Goal: Browse casually: Explore the website without a specific task or goal

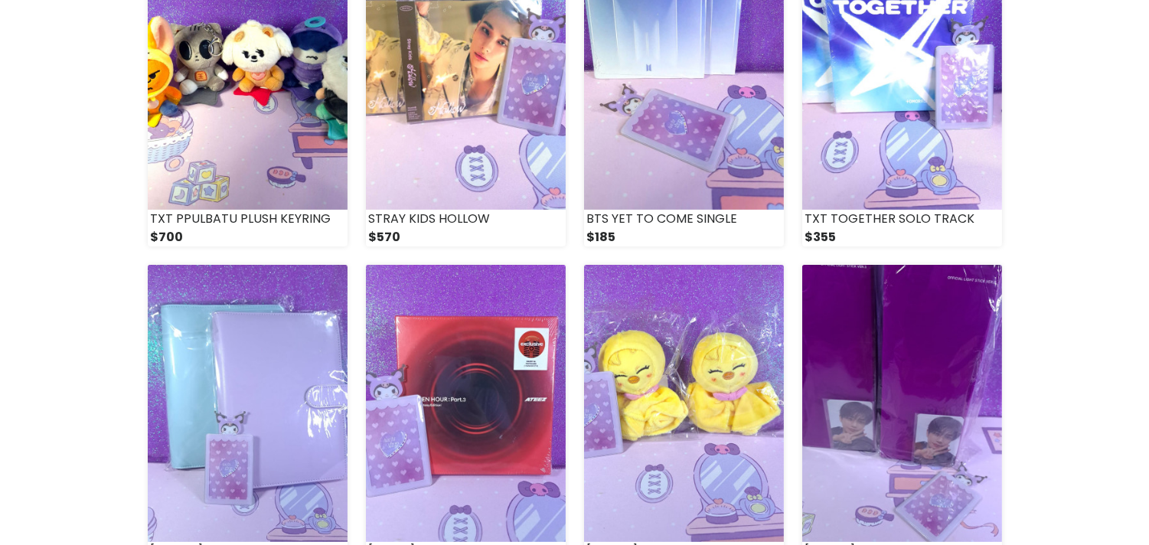
scroll to position [1106, 0]
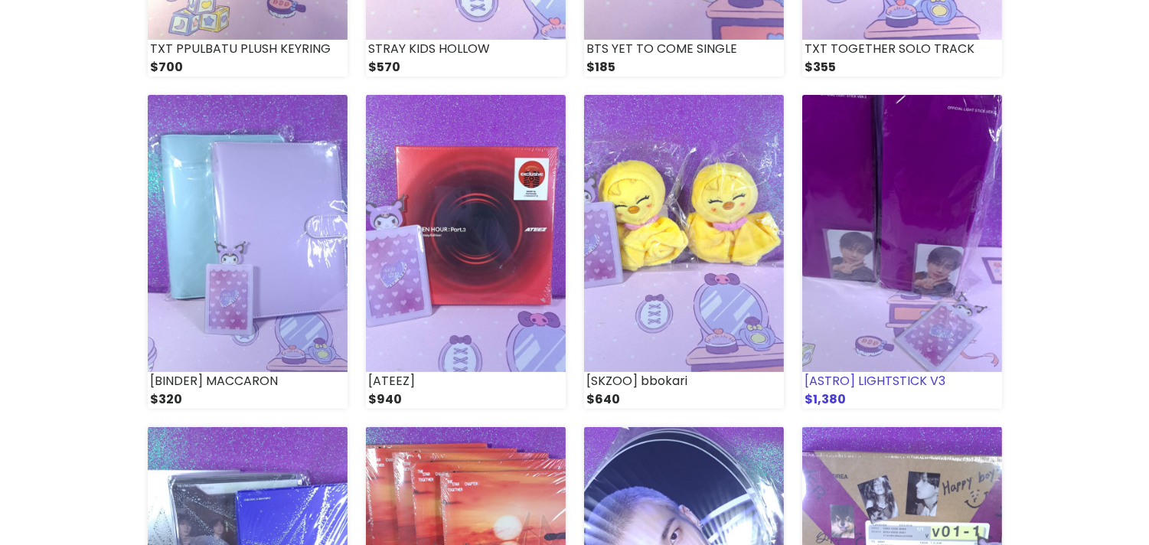
click at [913, 277] on img at bounding box center [902, 233] width 200 height 277
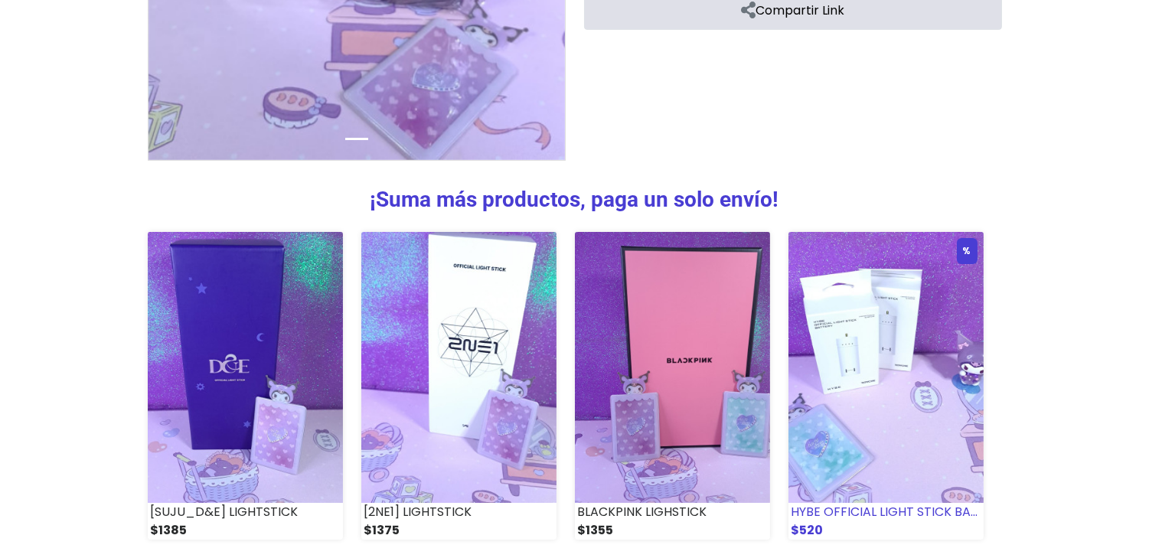
scroll to position [615, 0]
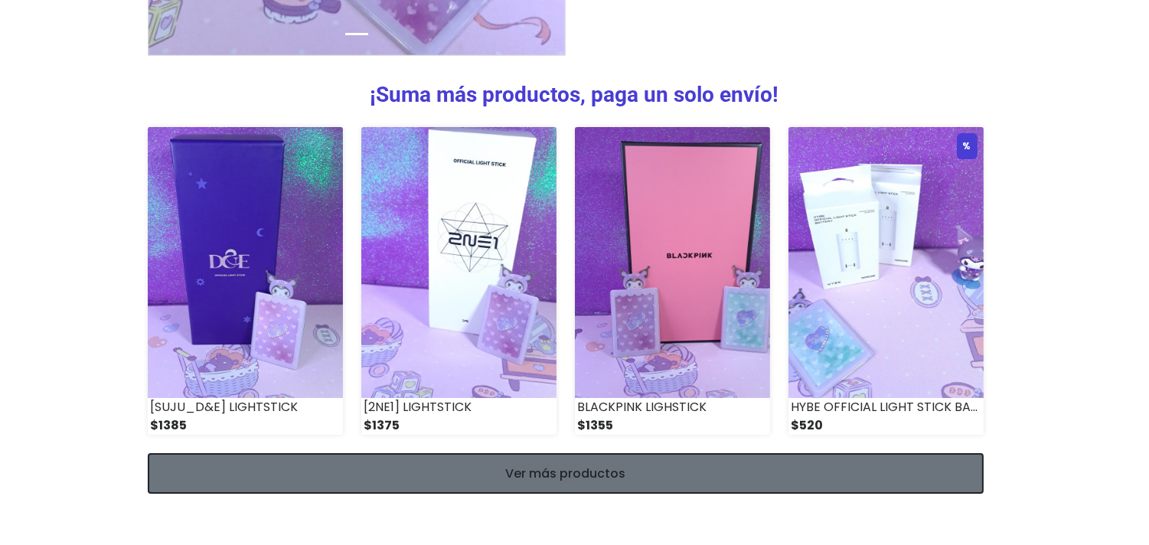
click at [929, 479] on link "Ver más productos" at bounding box center [566, 473] width 836 height 41
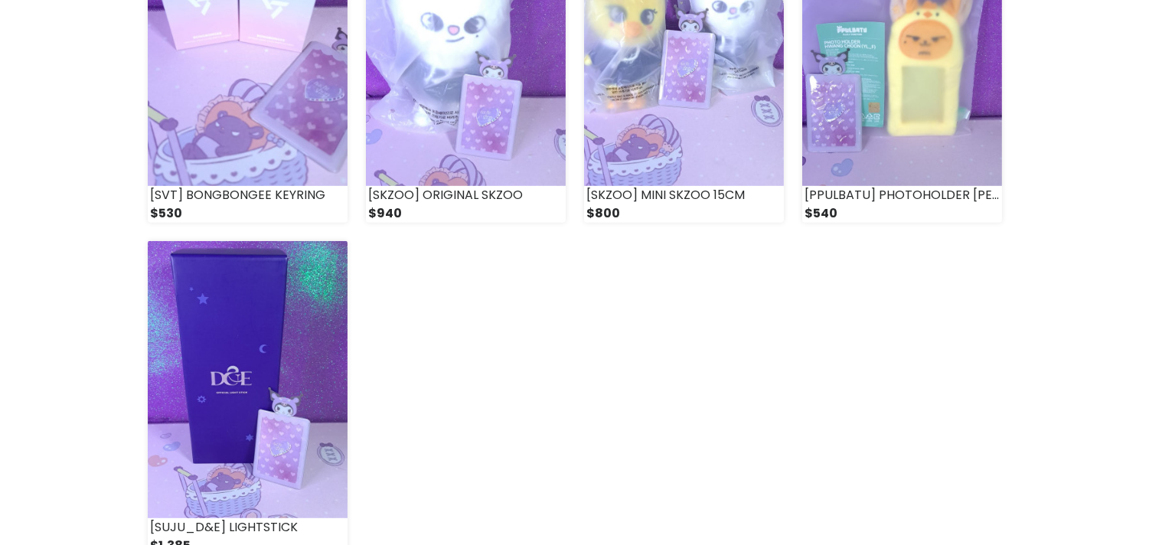
scroll to position [2126, 0]
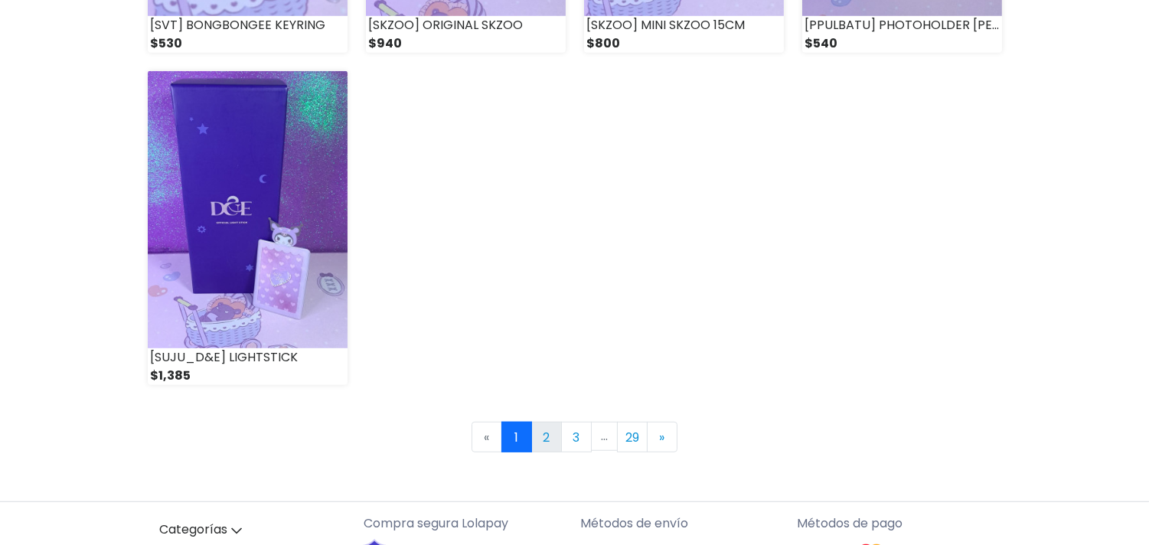
click at [552, 446] on link "2" at bounding box center [546, 437] width 31 height 31
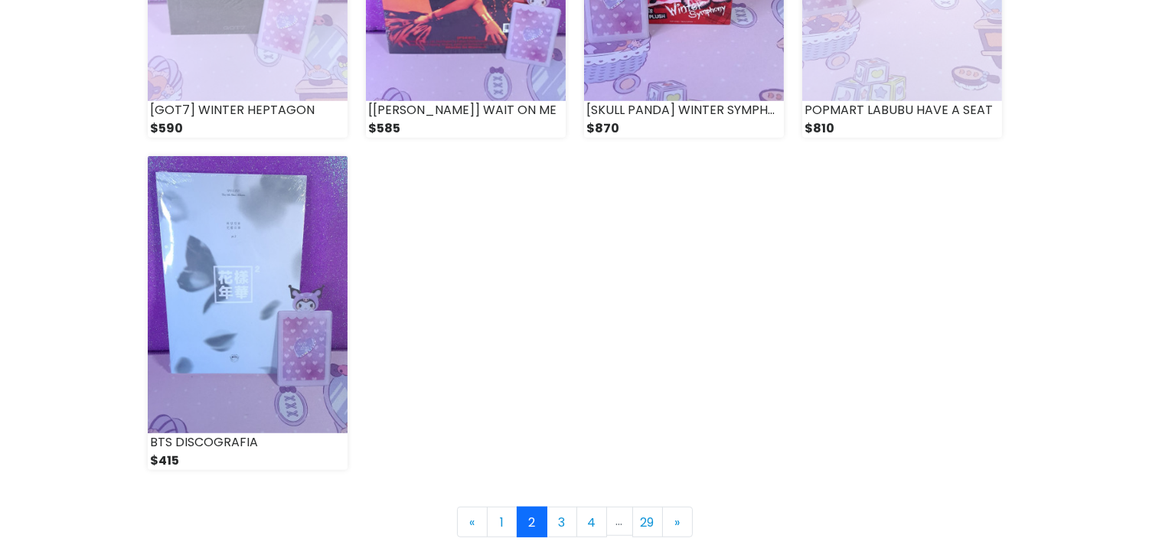
scroll to position [2126, 0]
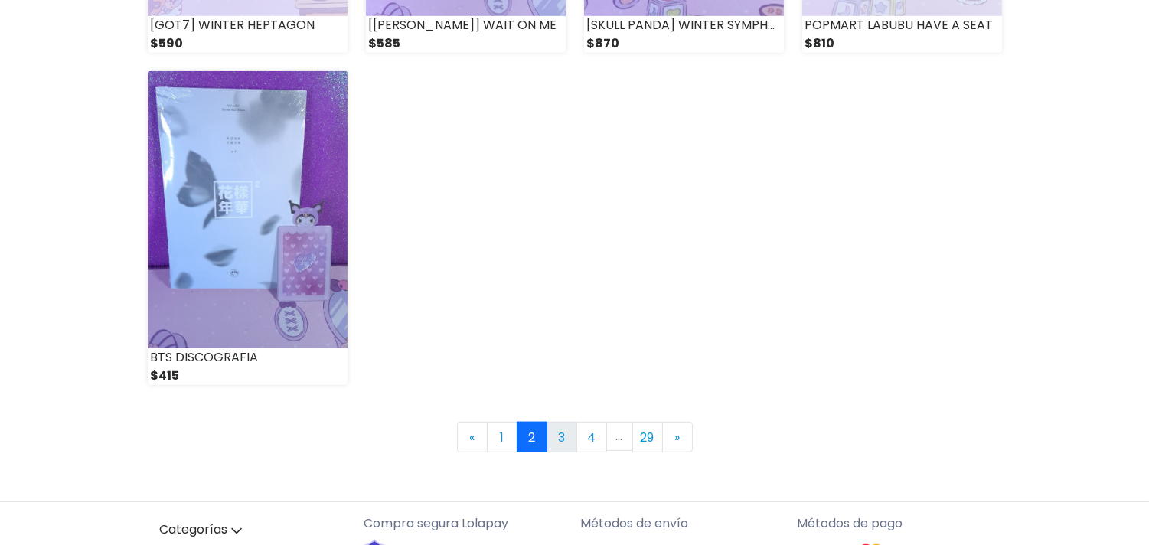
click at [570, 424] on link "3" at bounding box center [562, 437] width 31 height 31
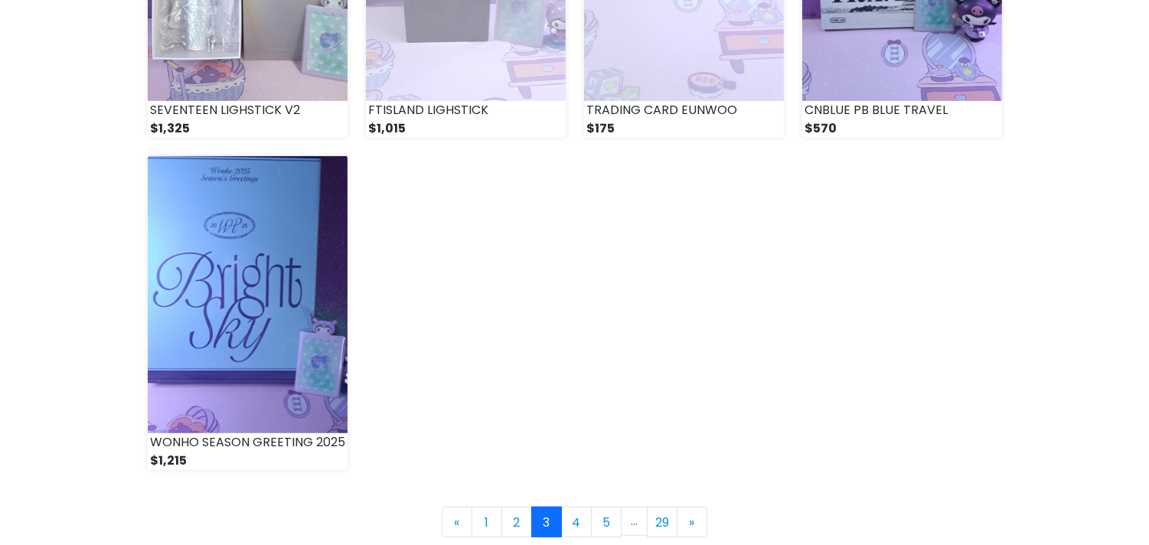
scroll to position [2126, 0]
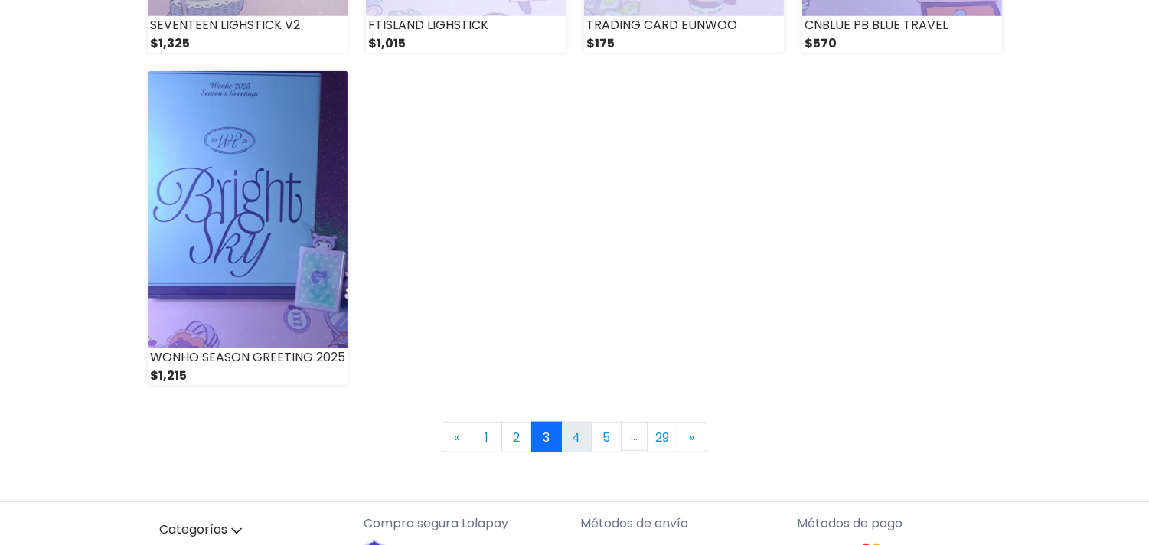
click at [579, 449] on link "4" at bounding box center [576, 437] width 31 height 31
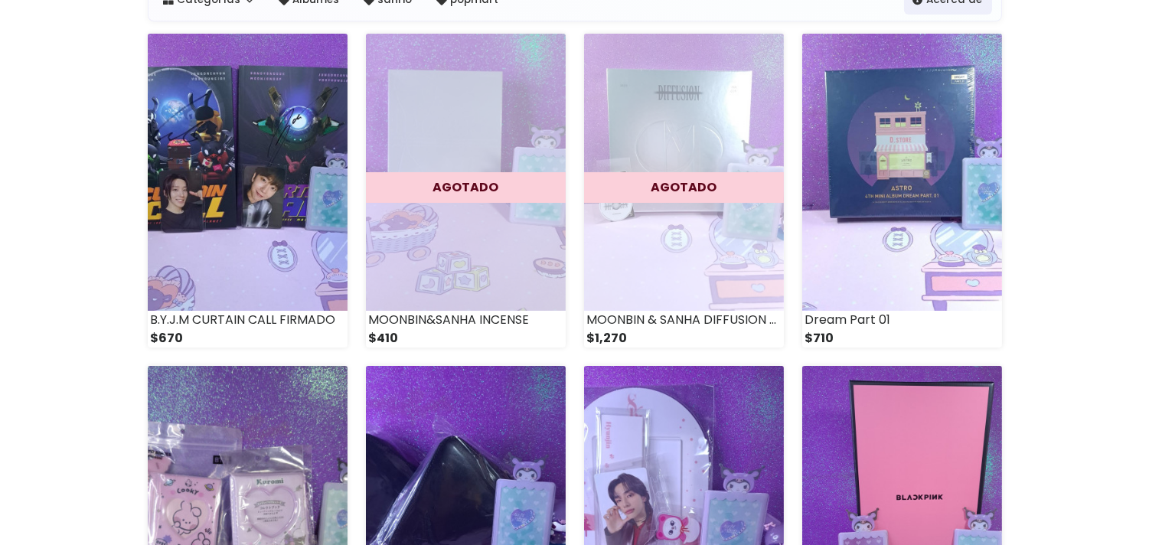
scroll to position [255, 0]
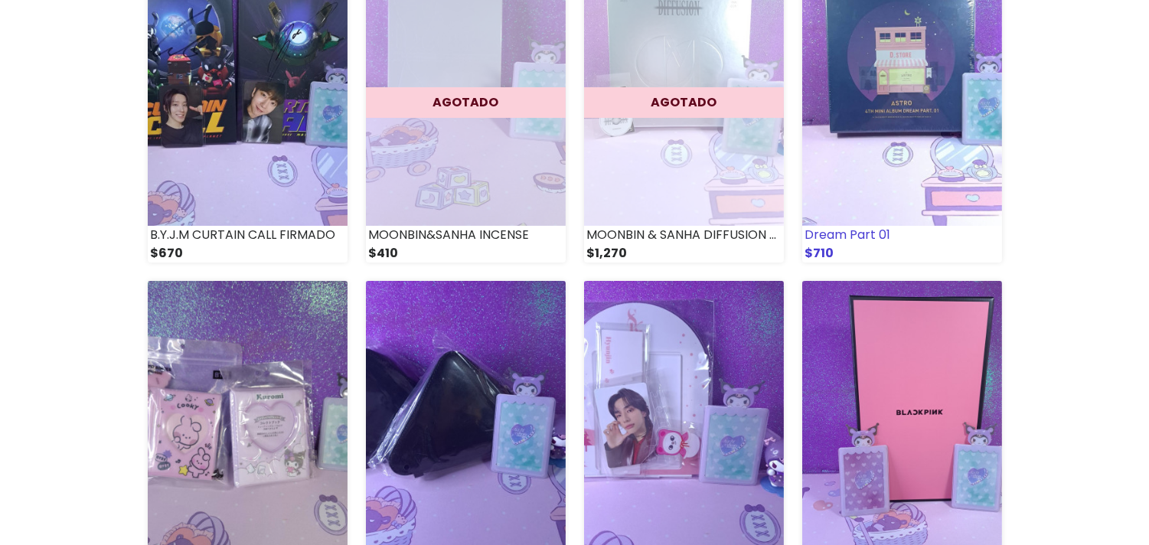
click at [898, 89] on img at bounding box center [902, 87] width 200 height 277
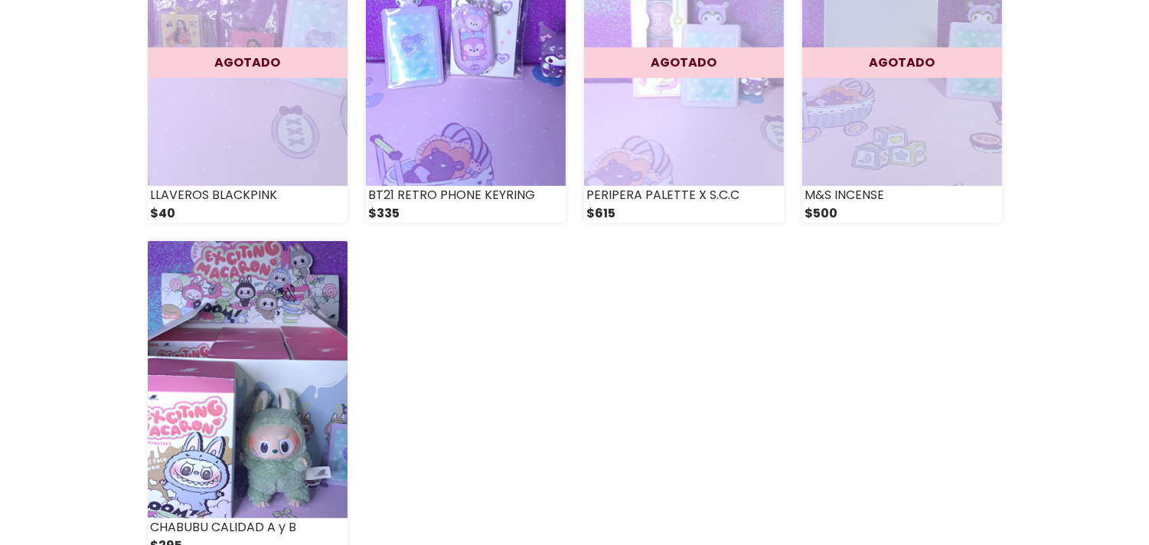
scroll to position [2297, 0]
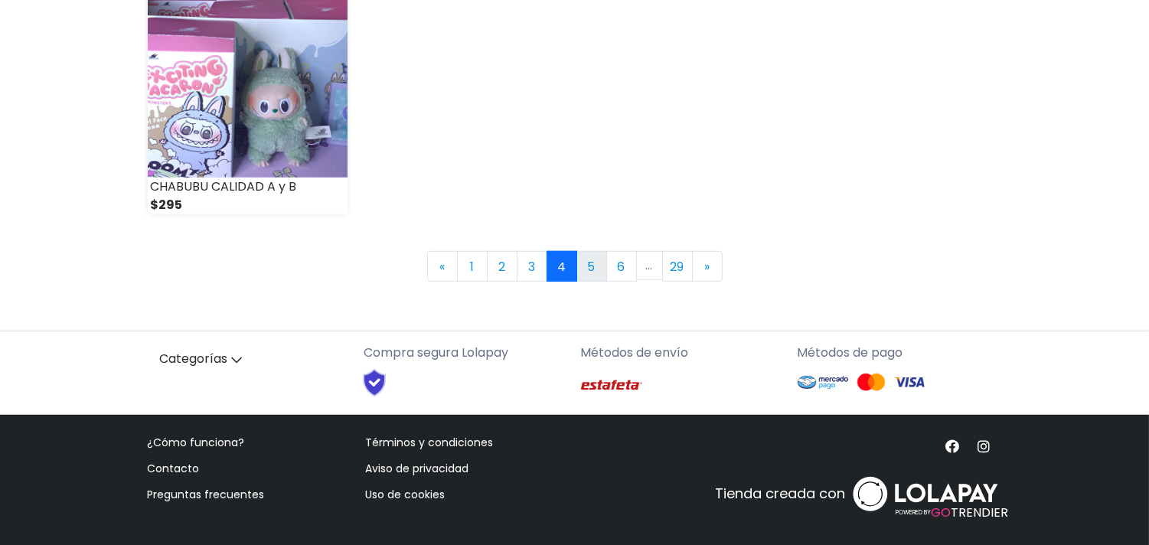
click at [590, 266] on link "5" at bounding box center [592, 266] width 31 height 31
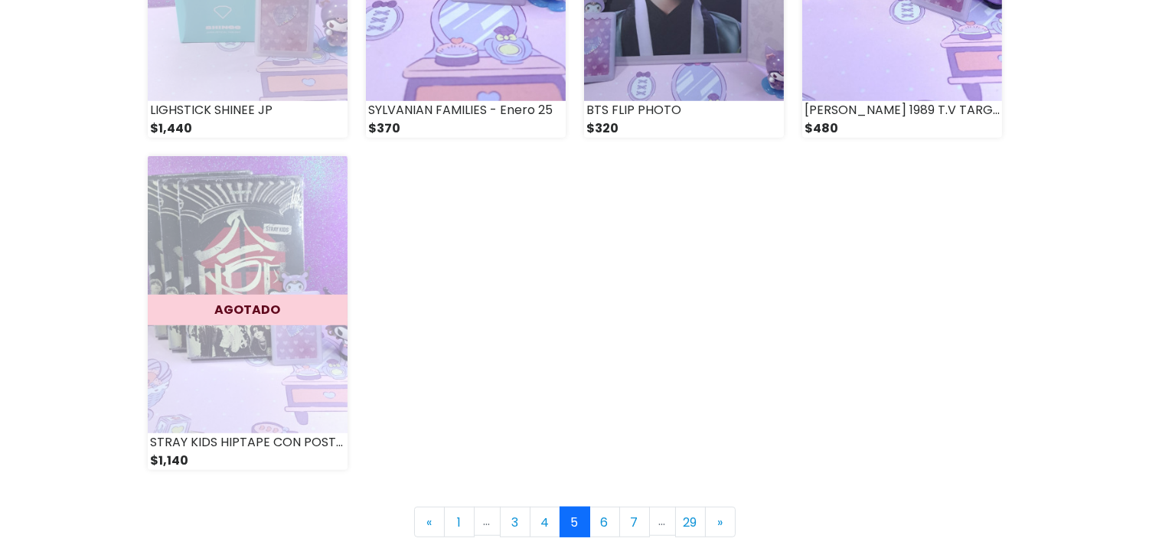
scroll to position [2211, 0]
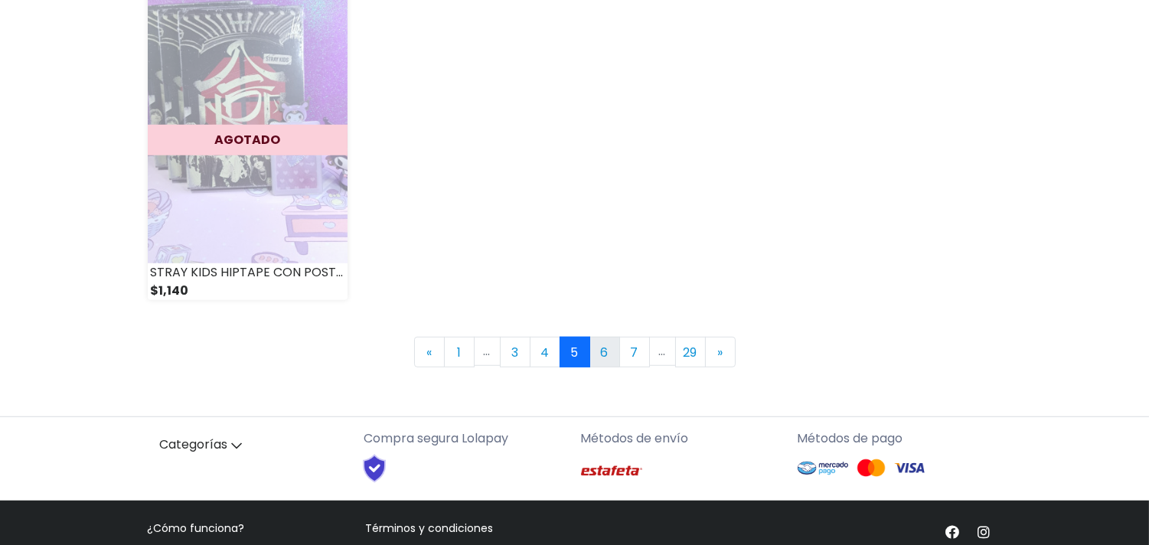
click at [609, 360] on link "6" at bounding box center [605, 352] width 31 height 31
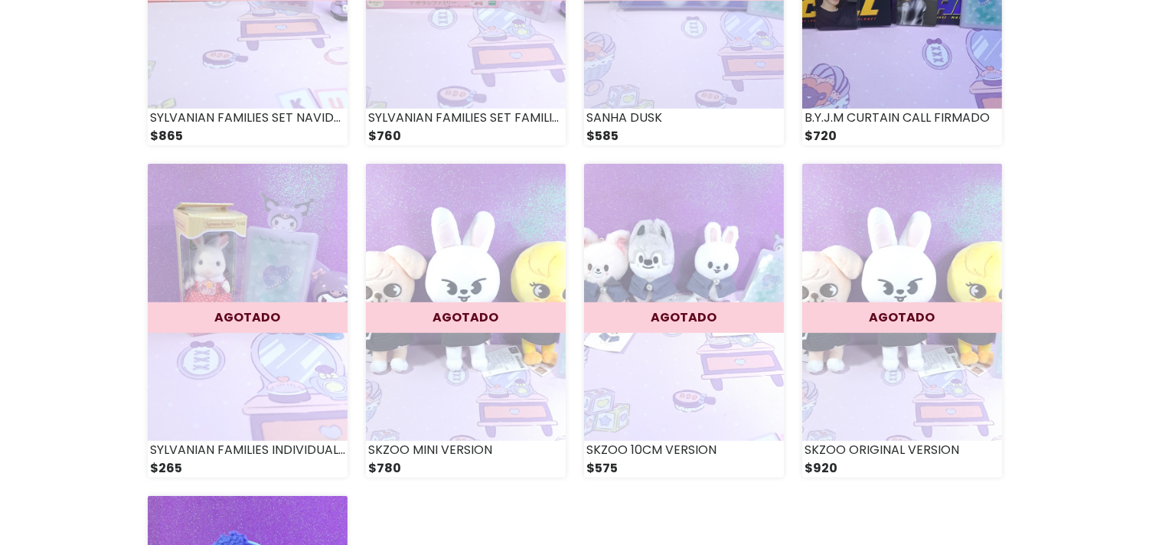
scroll to position [2041, 0]
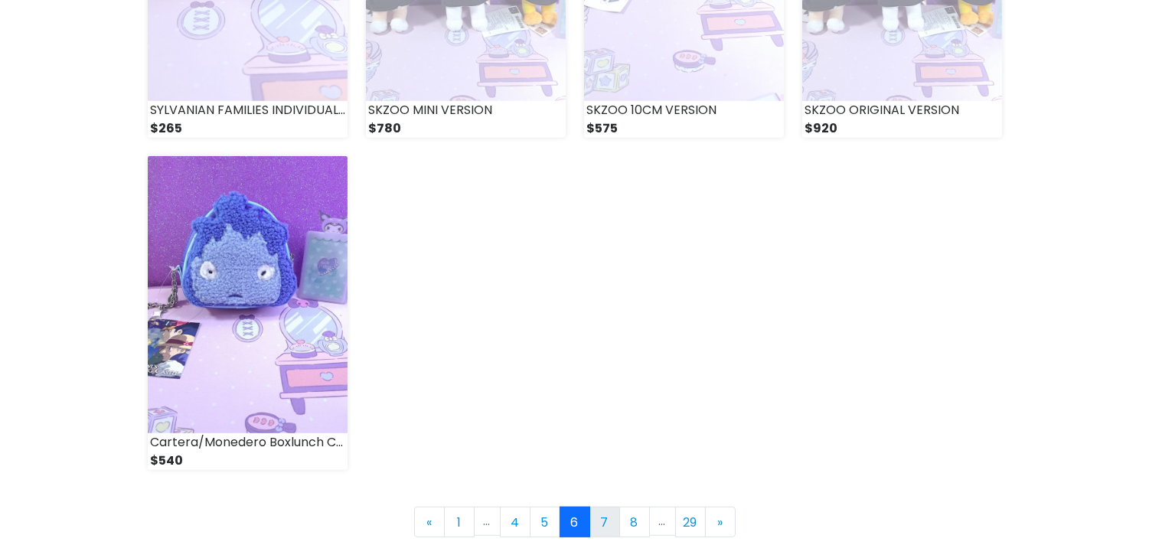
click at [609, 526] on link "7" at bounding box center [605, 522] width 31 height 31
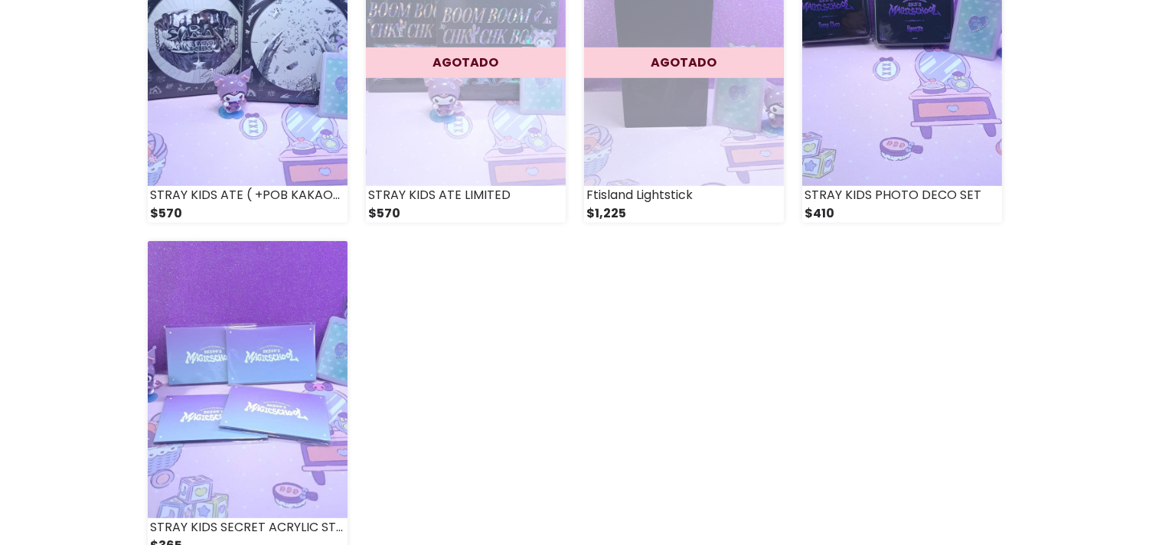
scroll to position [2126, 0]
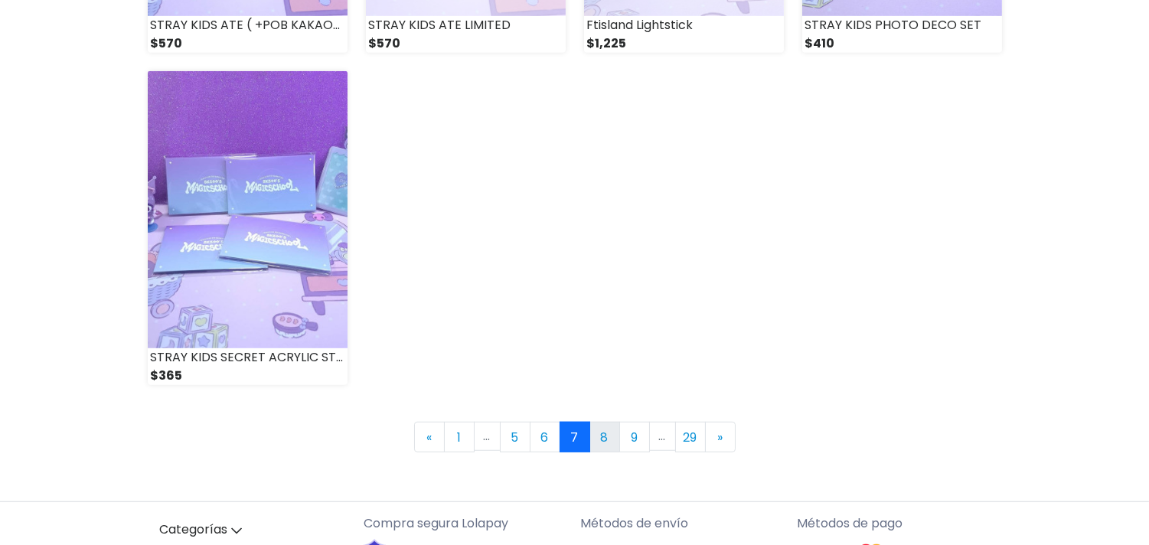
click at [610, 433] on link "8" at bounding box center [605, 437] width 31 height 31
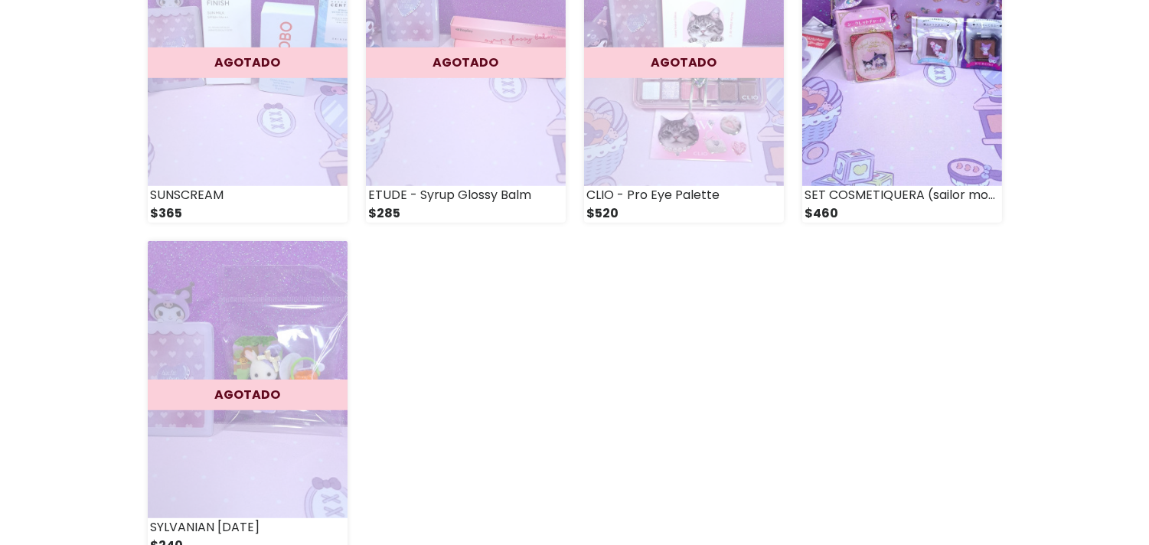
scroll to position [2211, 0]
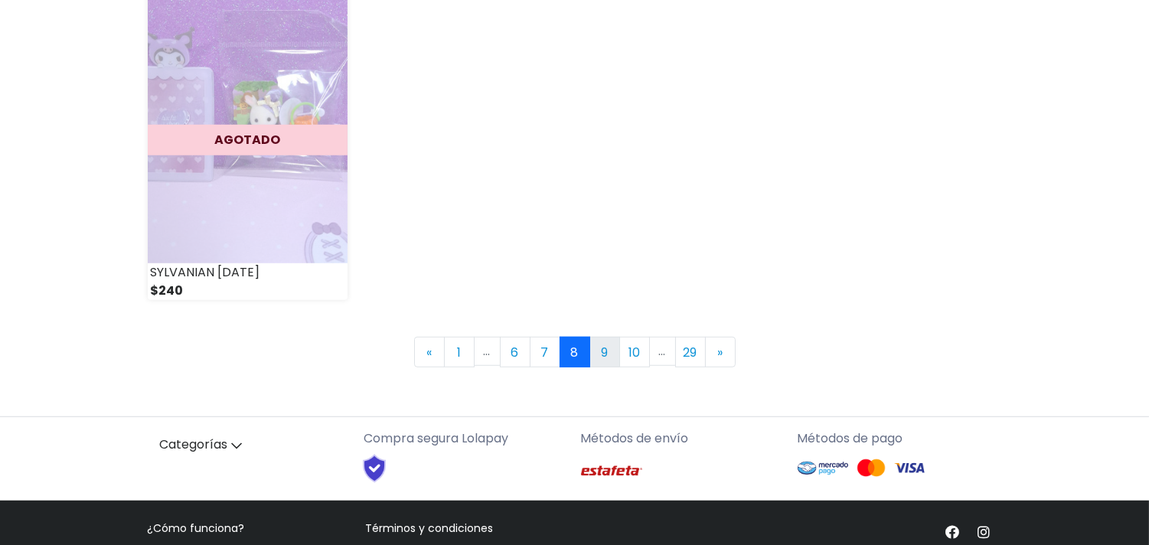
click at [613, 352] on link "9" at bounding box center [605, 352] width 31 height 31
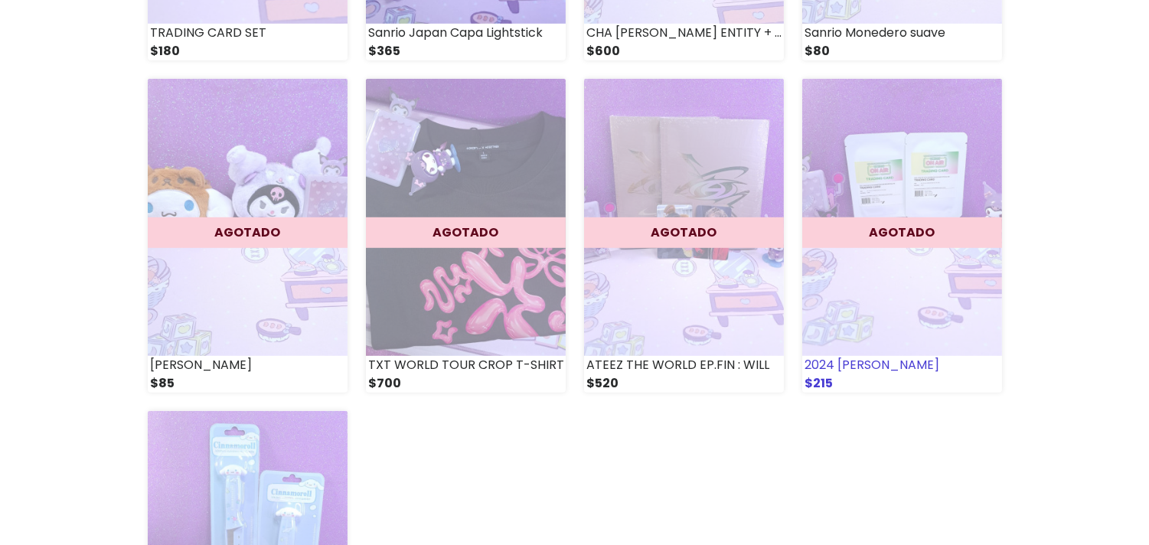
scroll to position [2041, 0]
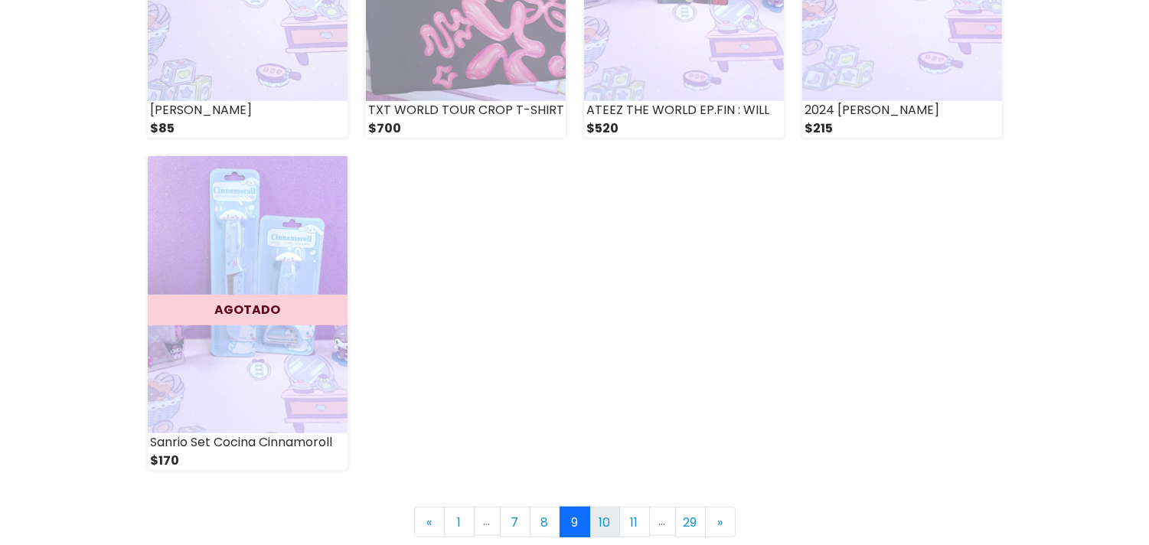
click at [603, 525] on link "10" at bounding box center [605, 522] width 31 height 31
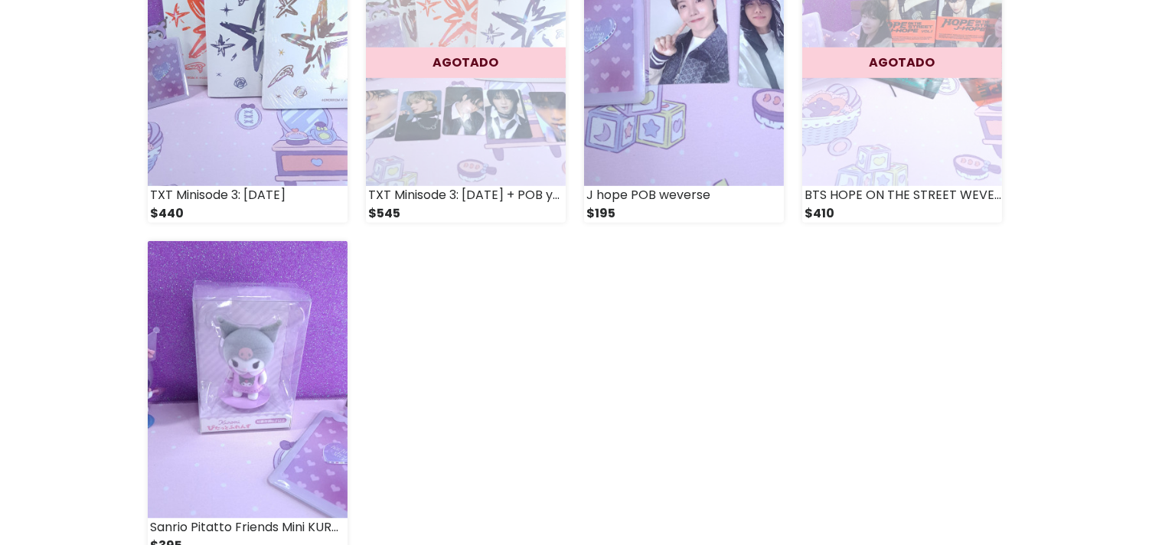
scroll to position [2041, 0]
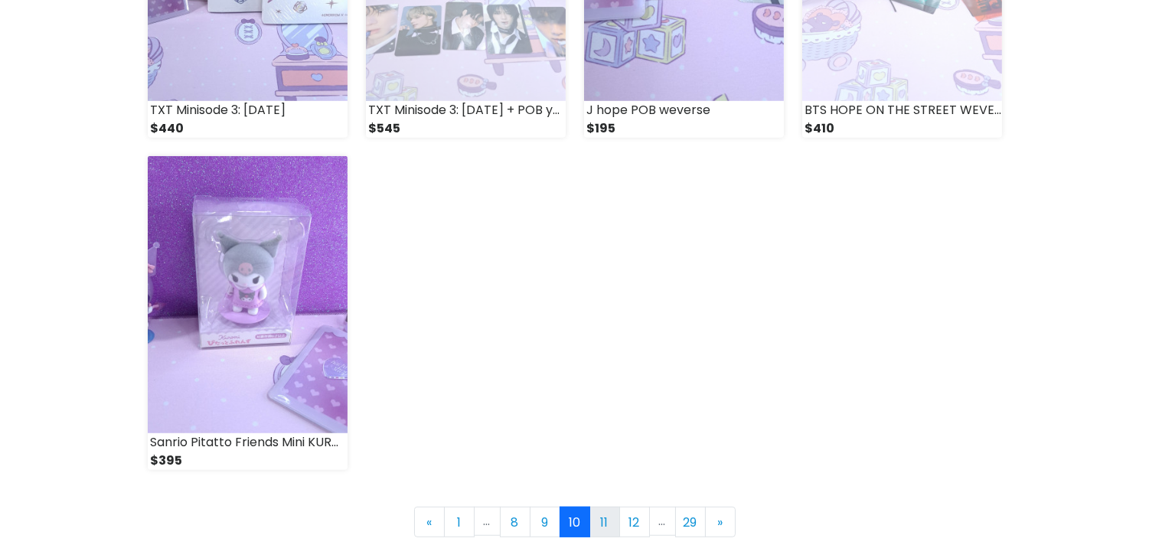
click at [592, 519] on link "11" at bounding box center [605, 522] width 31 height 31
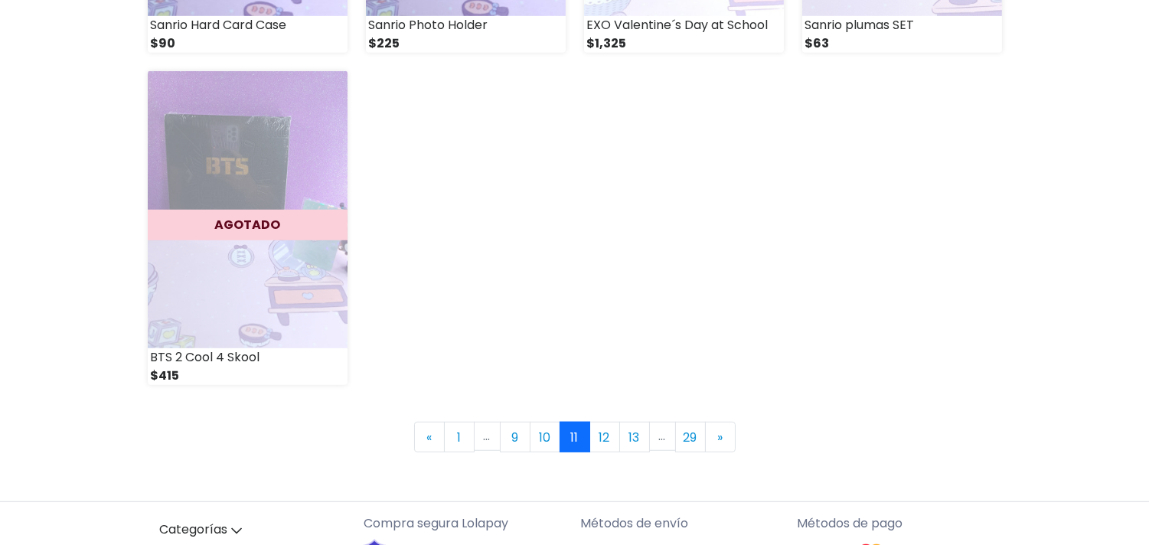
scroll to position [2211, 0]
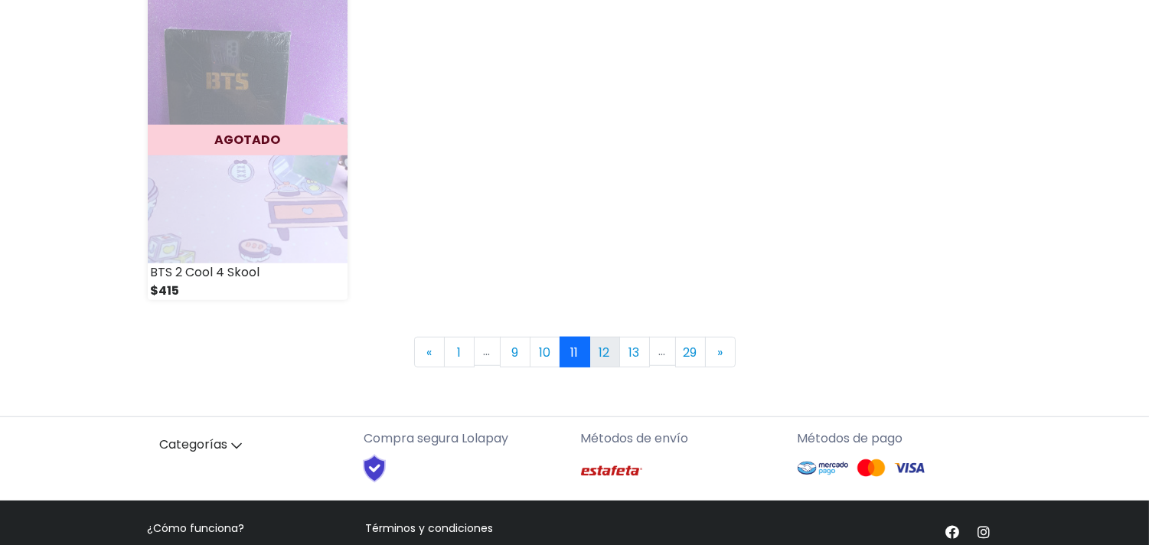
click at [601, 348] on link "12" at bounding box center [605, 352] width 31 height 31
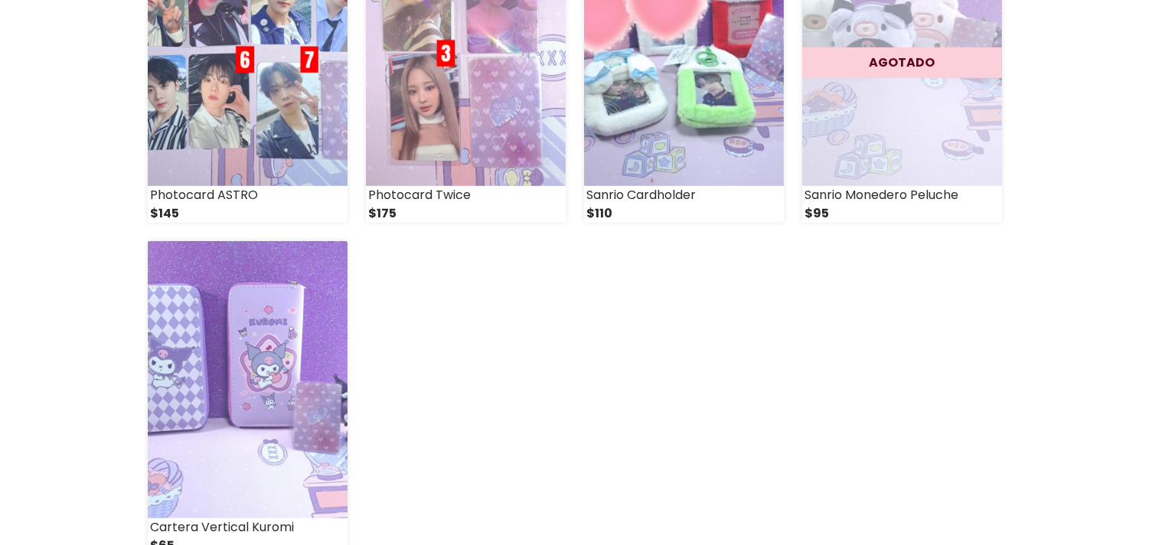
scroll to position [2211, 0]
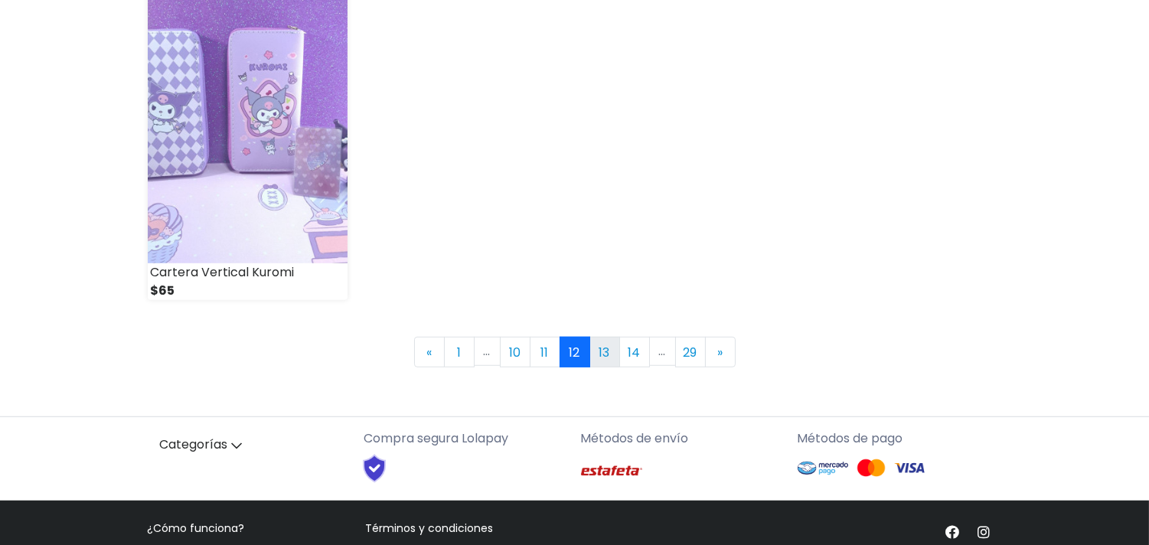
click at [602, 349] on link "13" at bounding box center [605, 352] width 31 height 31
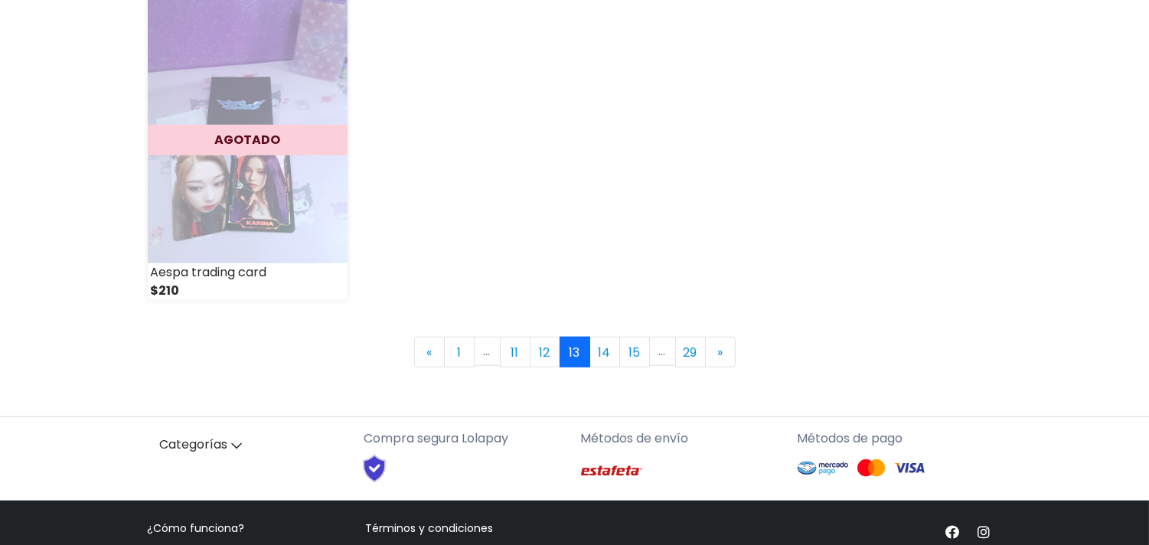
scroll to position [2297, 0]
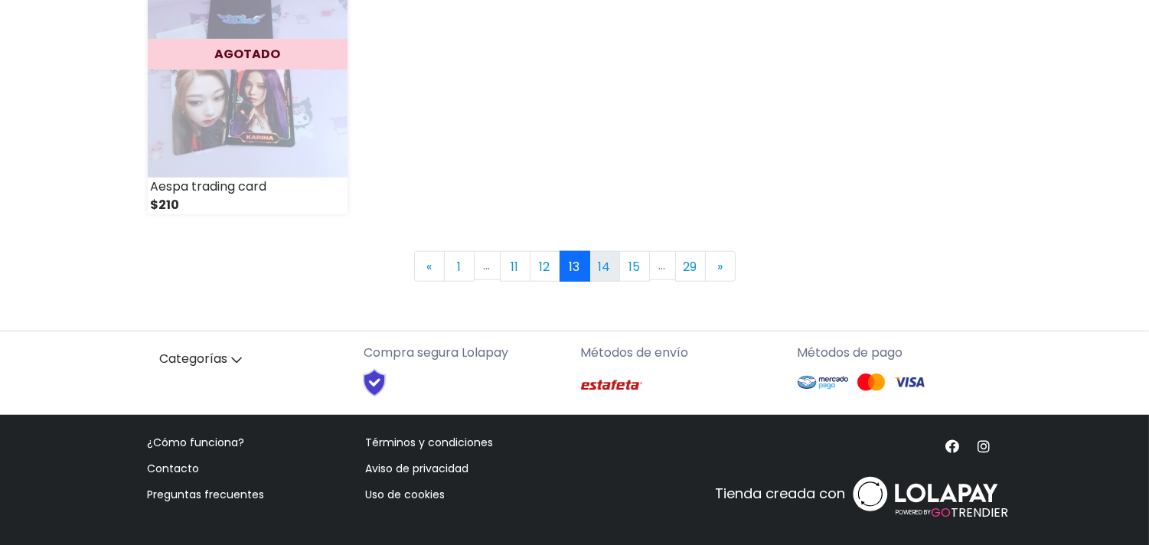
click at [611, 273] on link "14" at bounding box center [605, 266] width 31 height 31
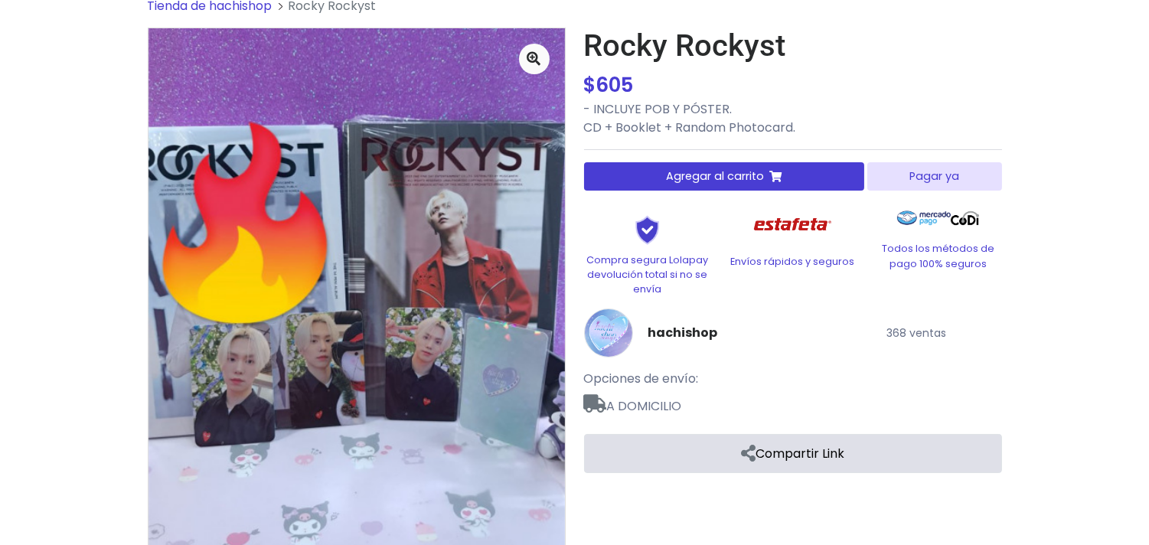
scroll to position [151, 0]
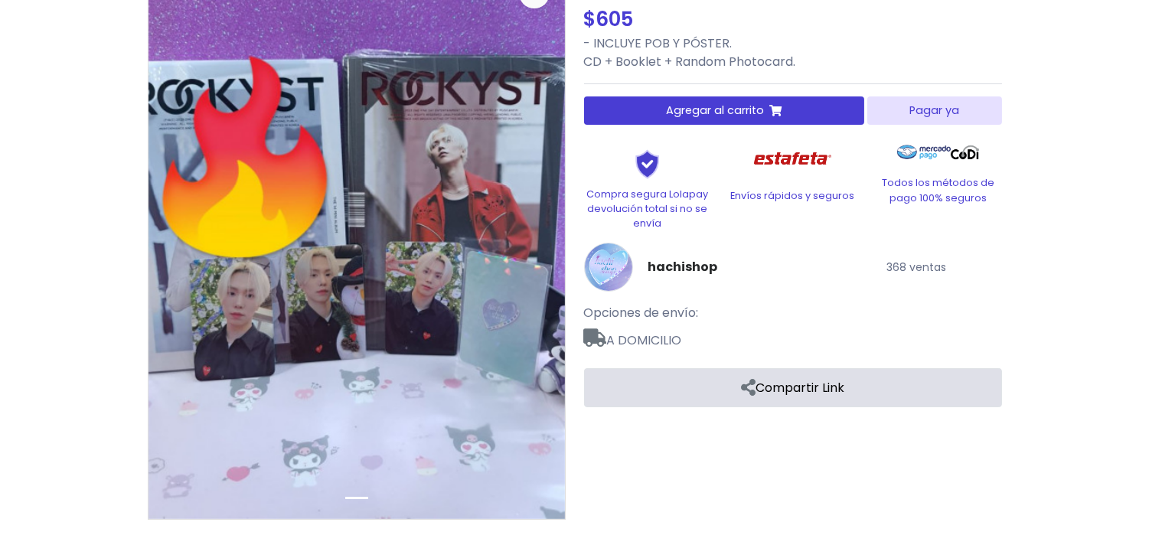
click at [783, 386] on link "Compartir Link" at bounding box center [793, 387] width 418 height 39
click at [720, 434] on link at bounding box center [719, 430] width 24 height 25
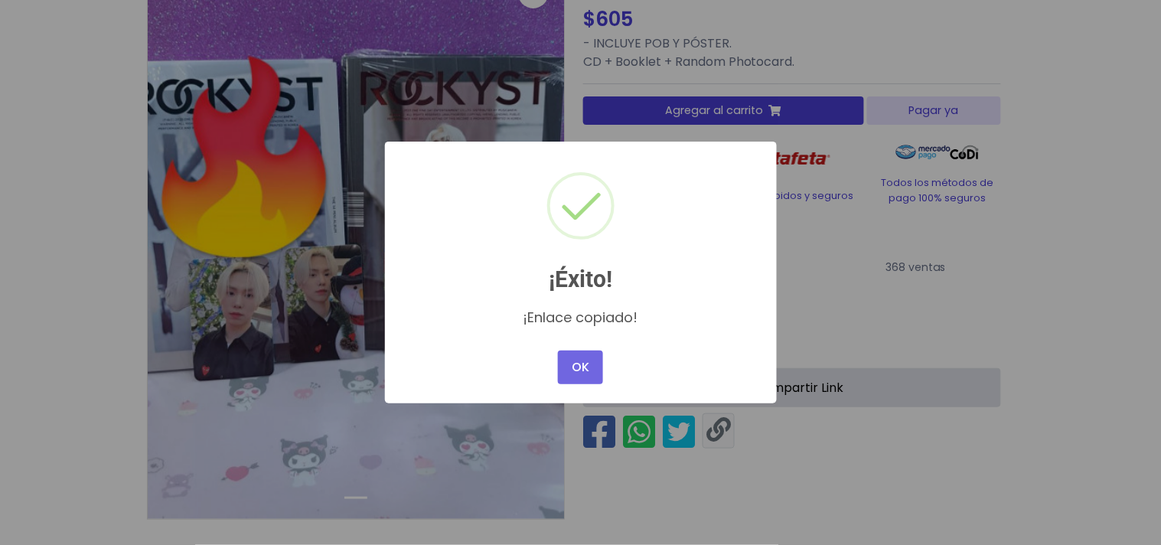
click at [720, 434] on div "× ¡Éxito! ¡Enlace copiado! OK No Cancel" at bounding box center [580, 272] width 1161 height 545
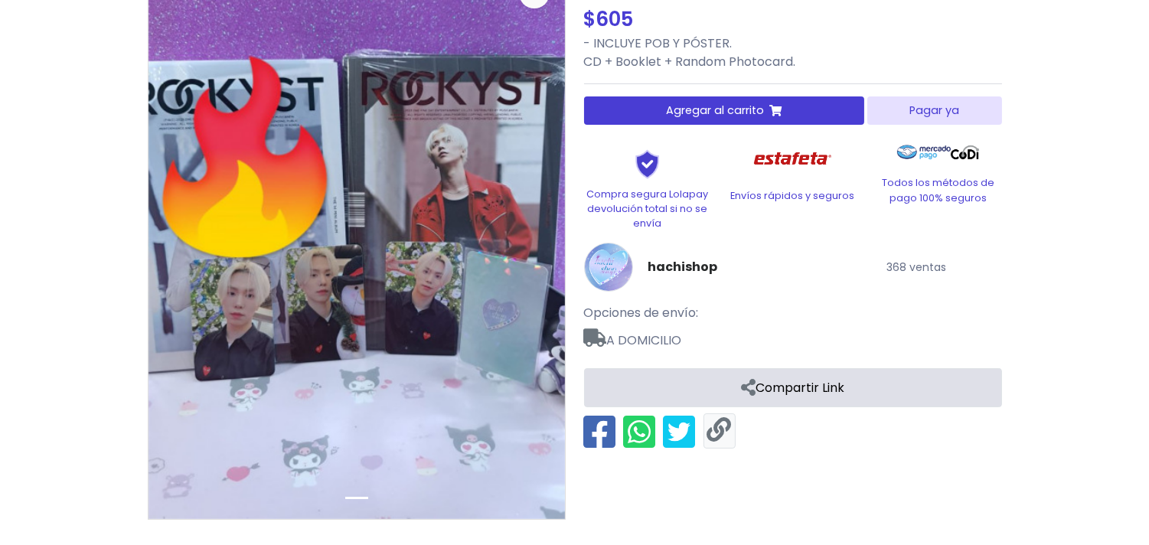
click at [720, 434] on link at bounding box center [719, 430] width 24 height 25
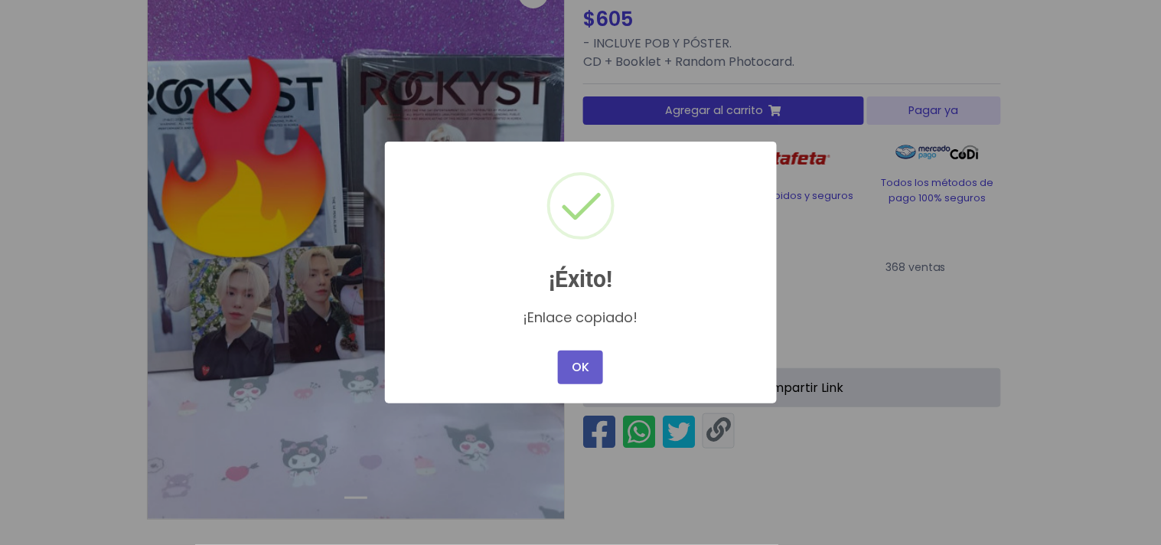
click at [590, 366] on button "OK" at bounding box center [580, 368] width 44 height 34
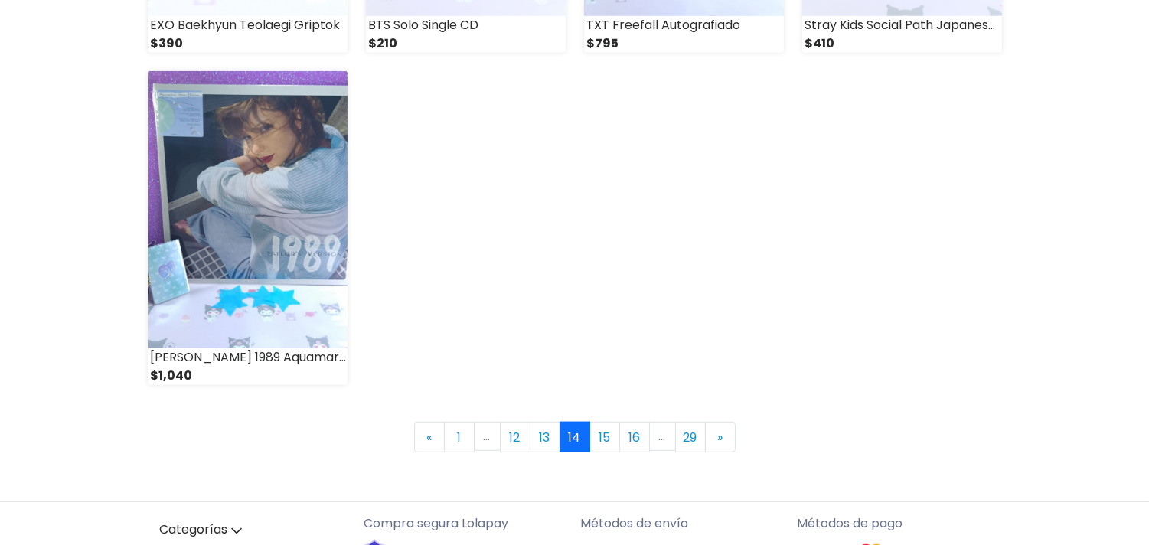
scroll to position [2297, 0]
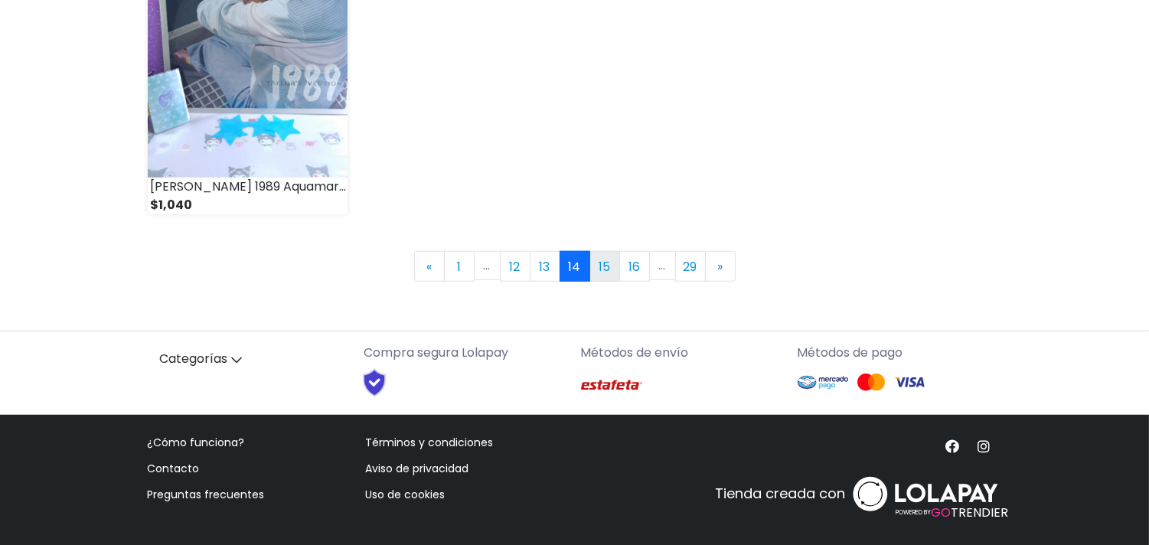
click at [599, 266] on link "15" at bounding box center [605, 266] width 31 height 31
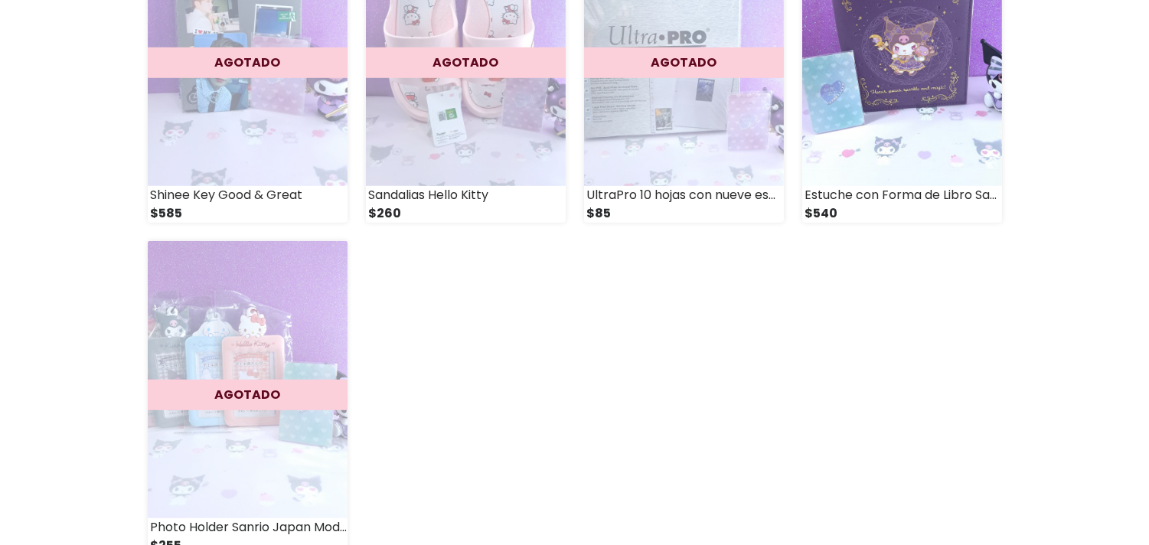
scroll to position [2211, 0]
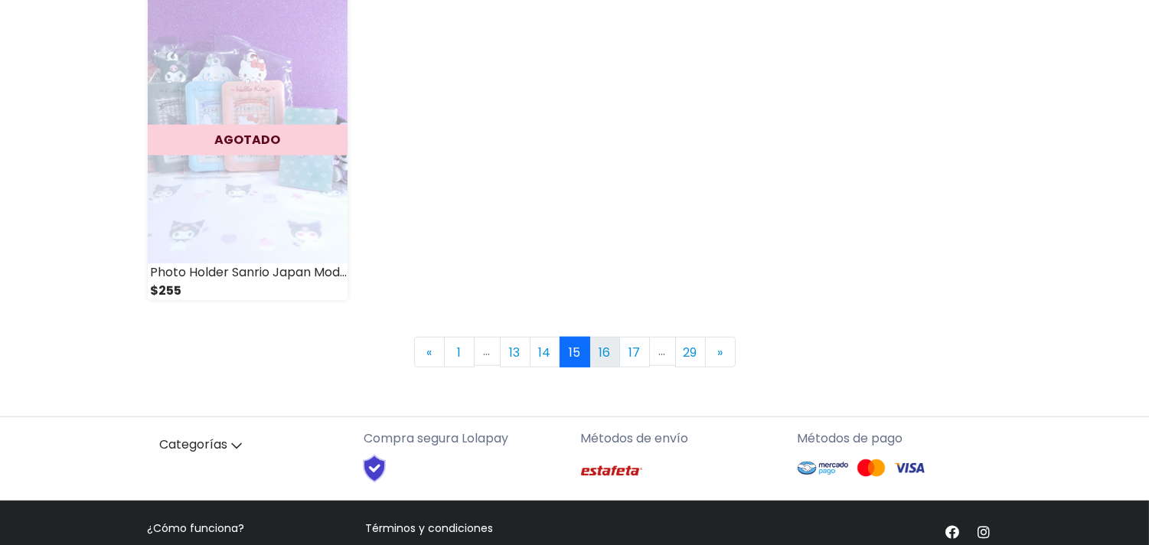
click at [597, 341] on link "16" at bounding box center [605, 352] width 31 height 31
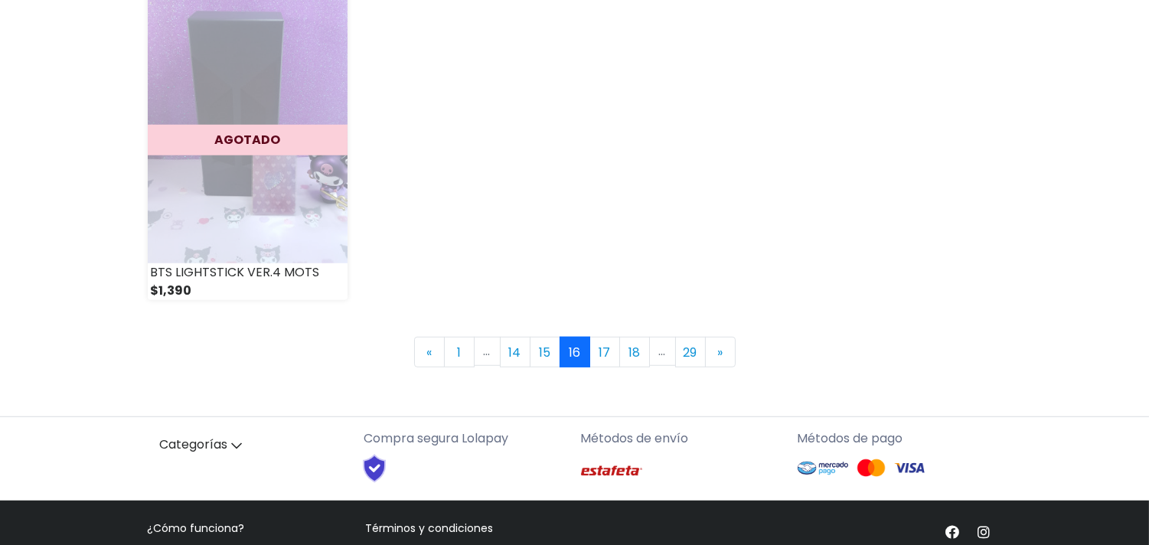
scroll to position [2297, 0]
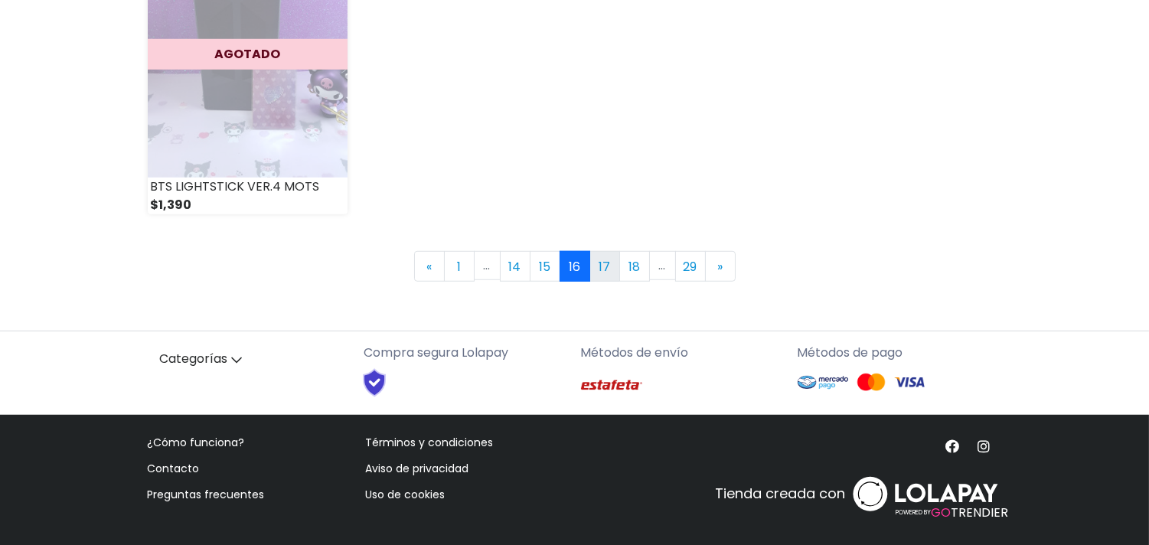
click at [612, 273] on link "17" at bounding box center [605, 266] width 31 height 31
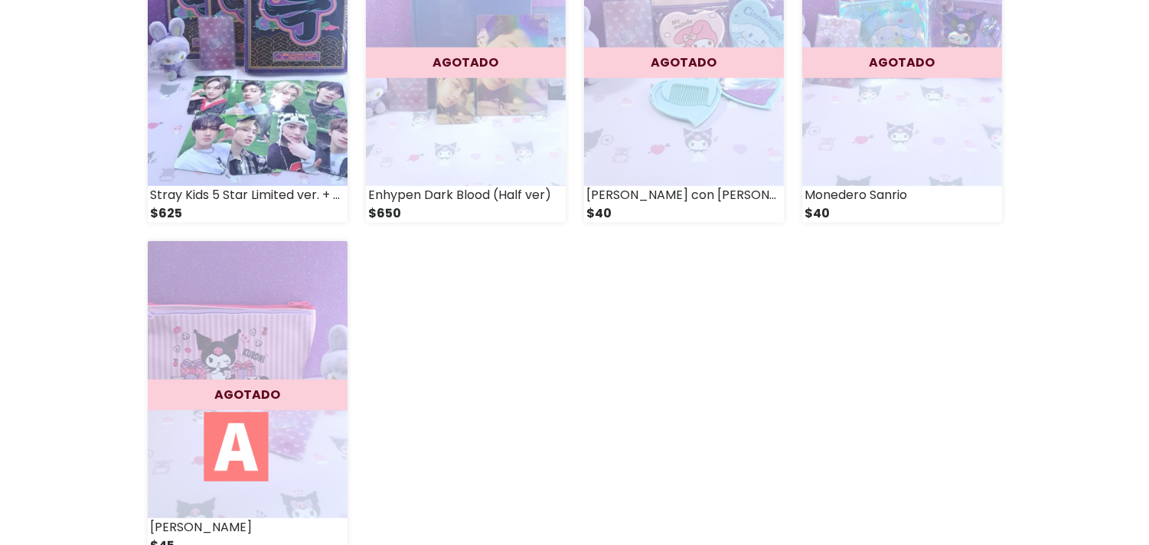
scroll to position [2126, 0]
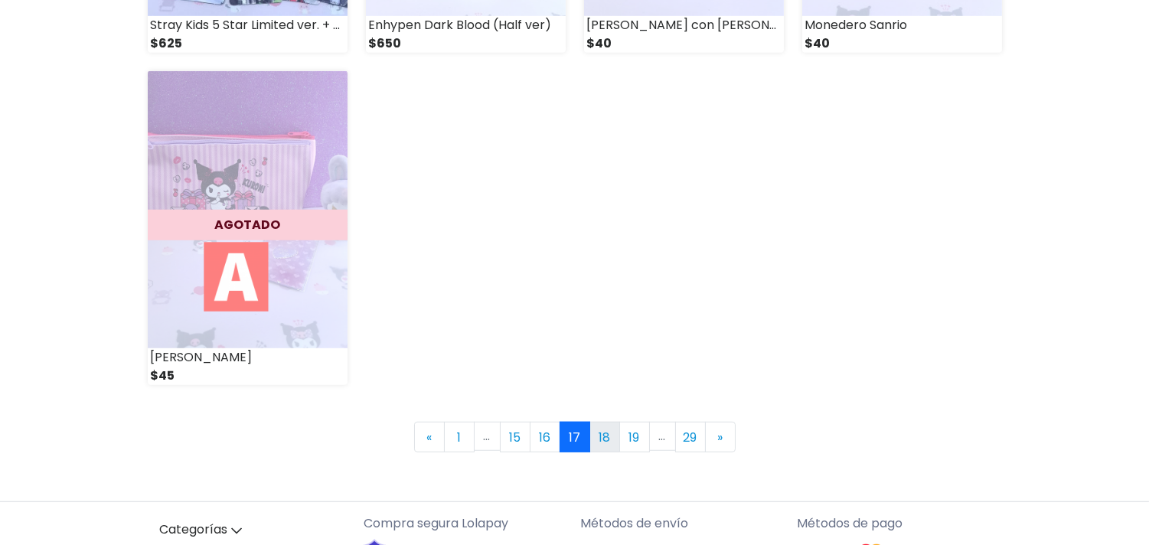
click at [609, 437] on link "18" at bounding box center [605, 437] width 31 height 31
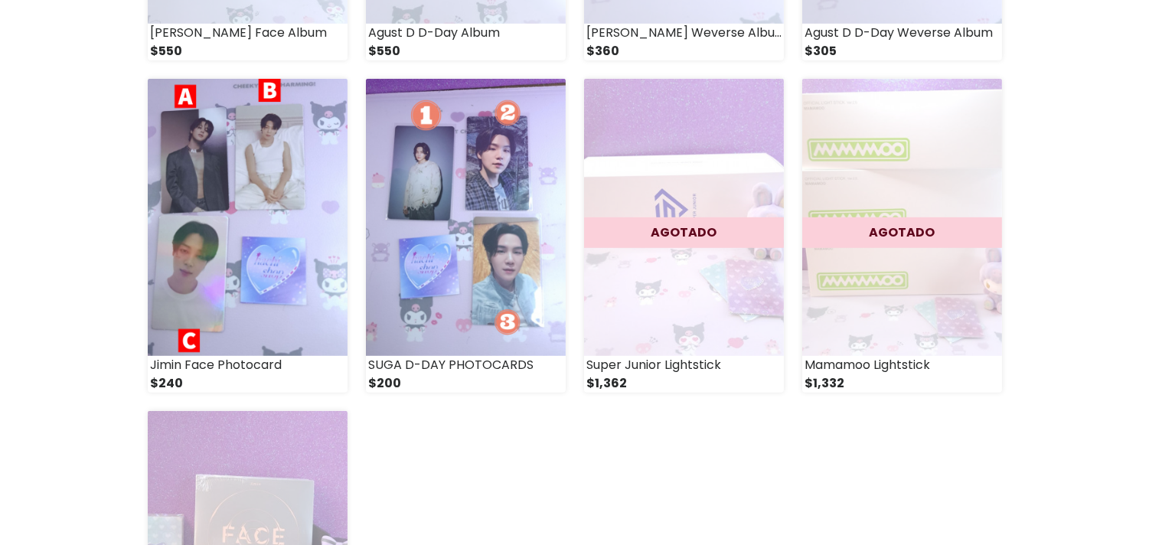
scroll to position [2041, 0]
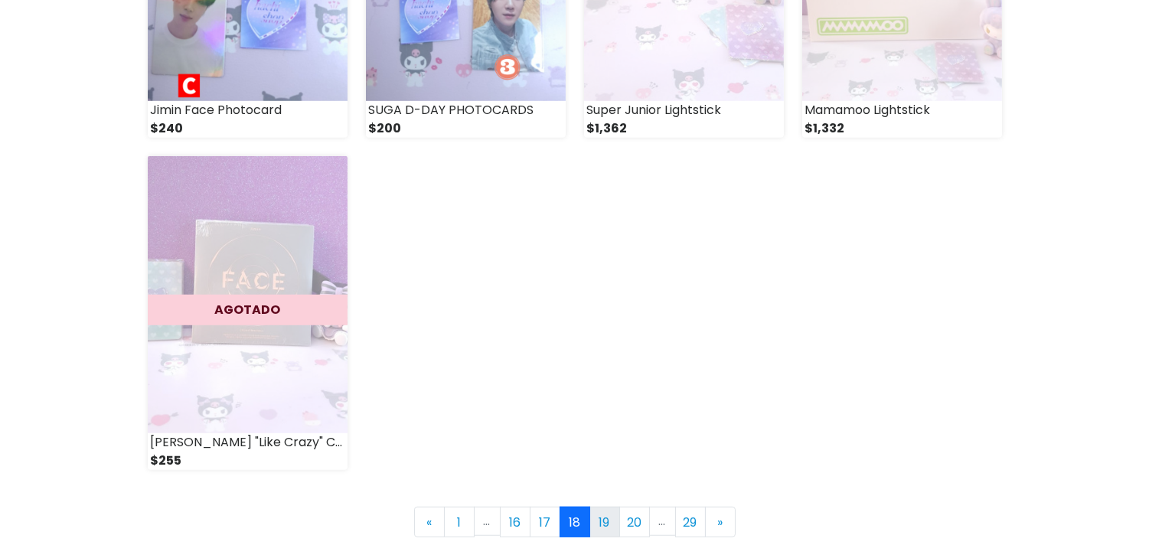
click at [614, 521] on link "19" at bounding box center [605, 522] width 31 height 31
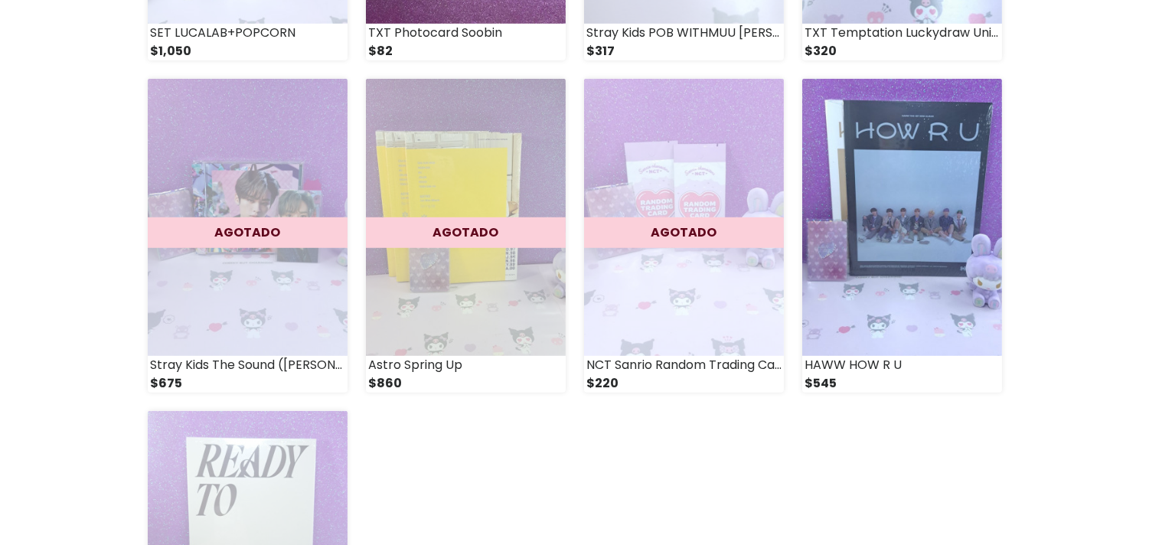
scroll to position [2041, 0]
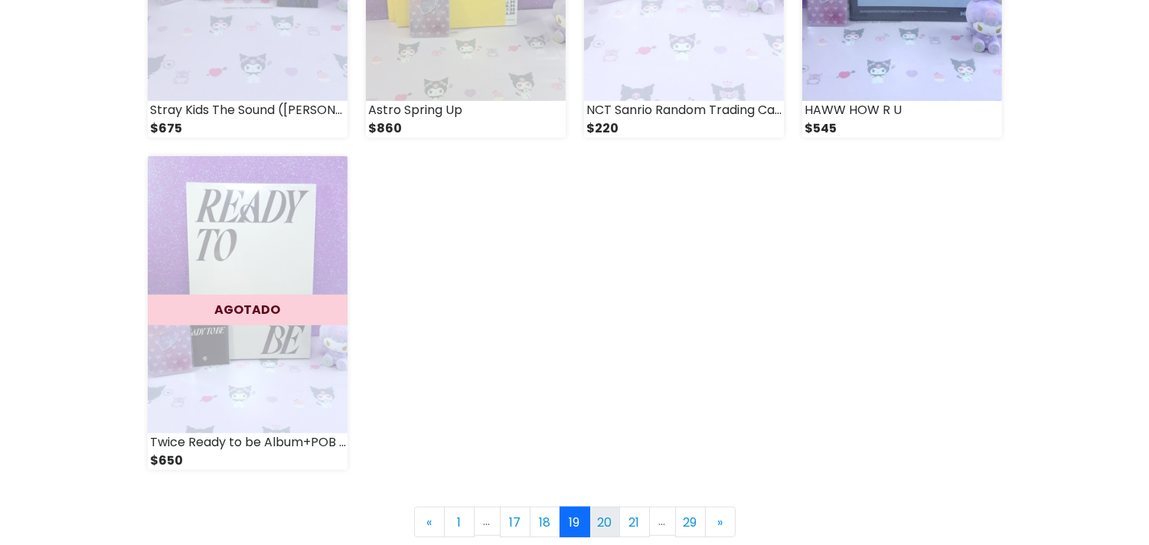
click at [599, 516] on link "20" at bounding box center [605, 522] width 31 height 31
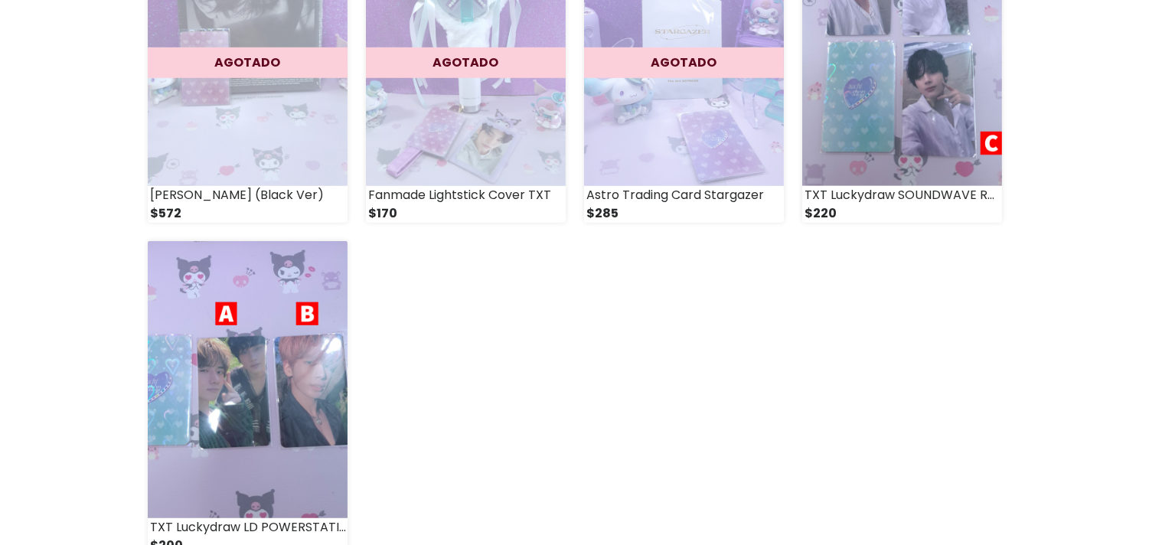
scroll to position [2211, 0]
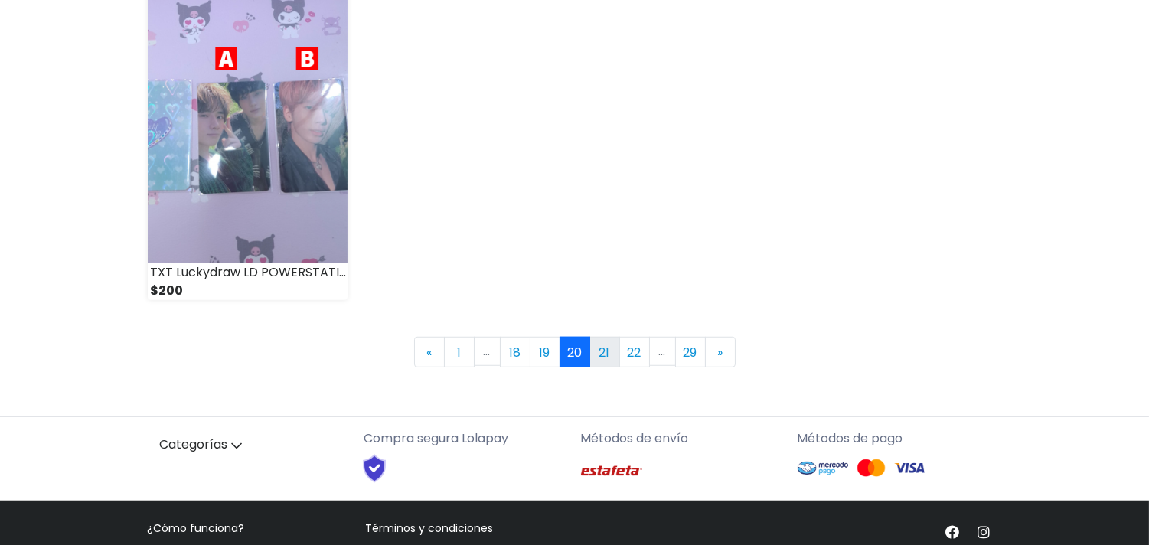
click at [603, 361] on link "21" at bounding box center [605, 352] width 31 height 31
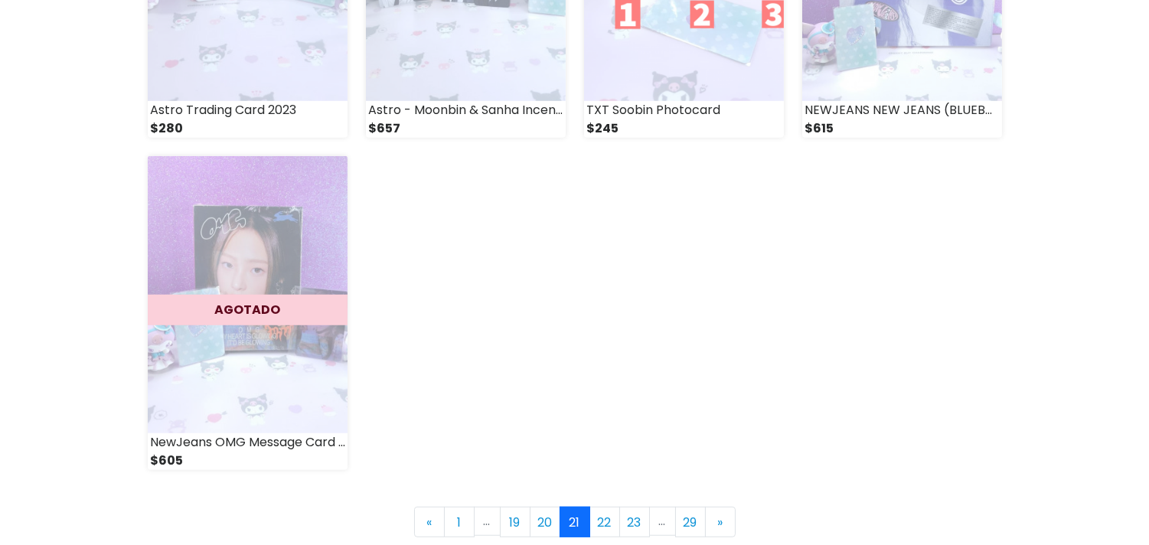
scroll to position [2211, 0]
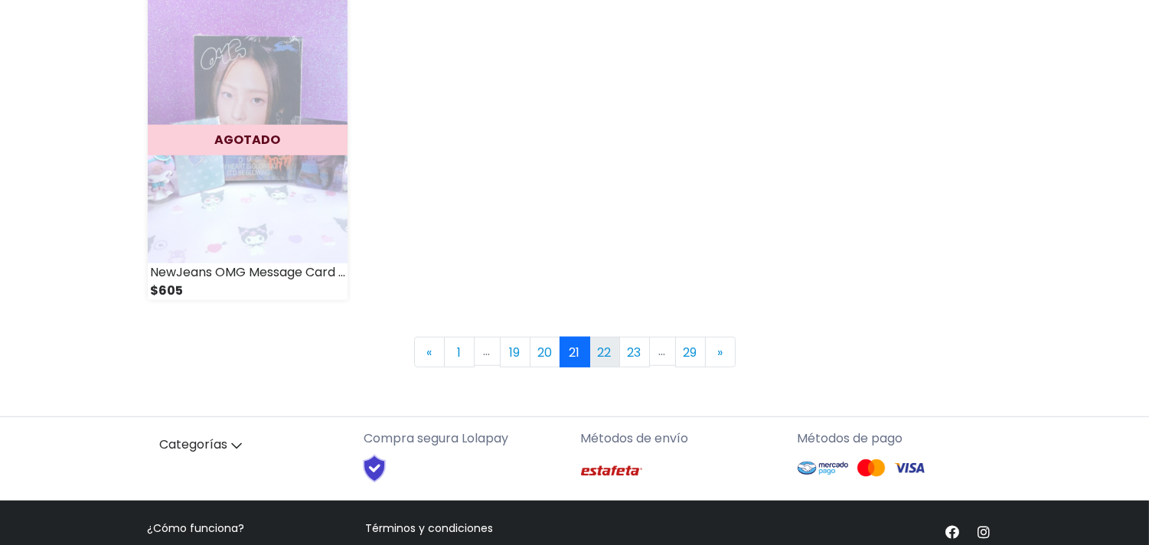
click at [602, 348] on link "22" at bounding box center [605, 352] width 31 height 31
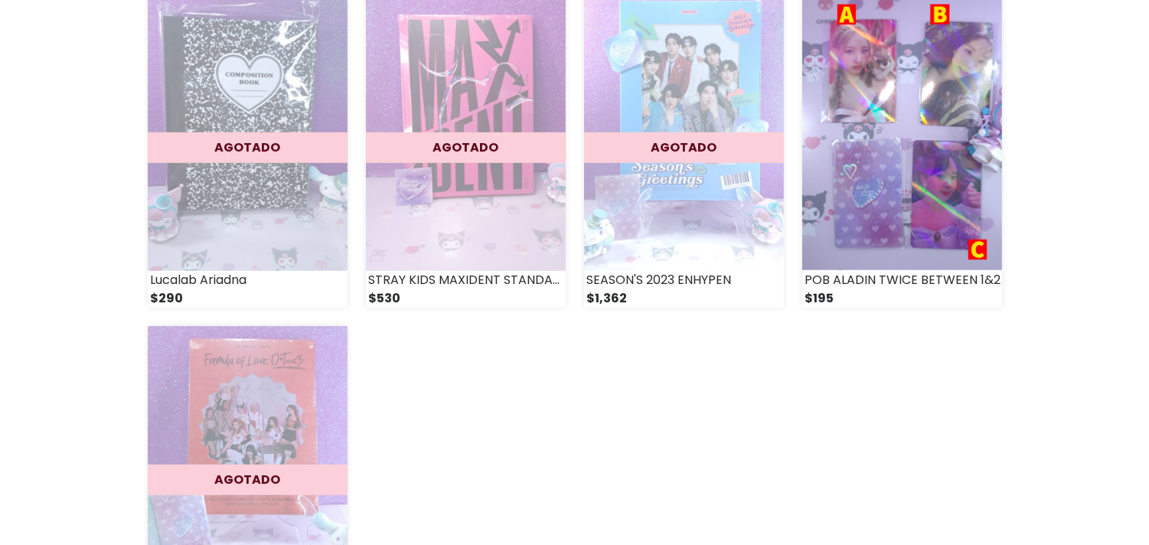
scroll to position [2126, 0]
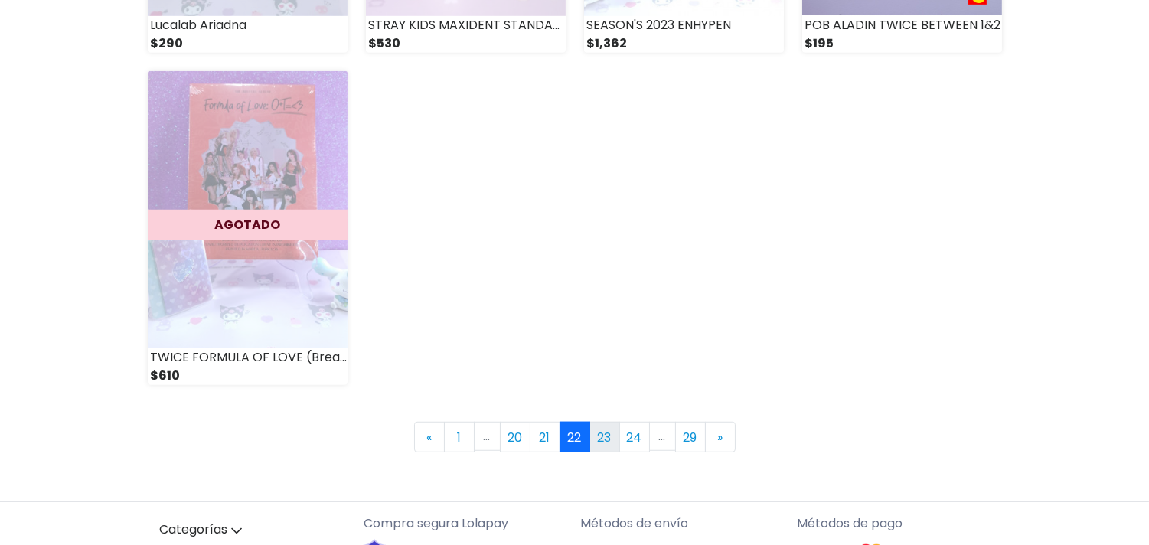
click at [608, 437] on link "23" at bounding box center [605, 437] width 31 height 31
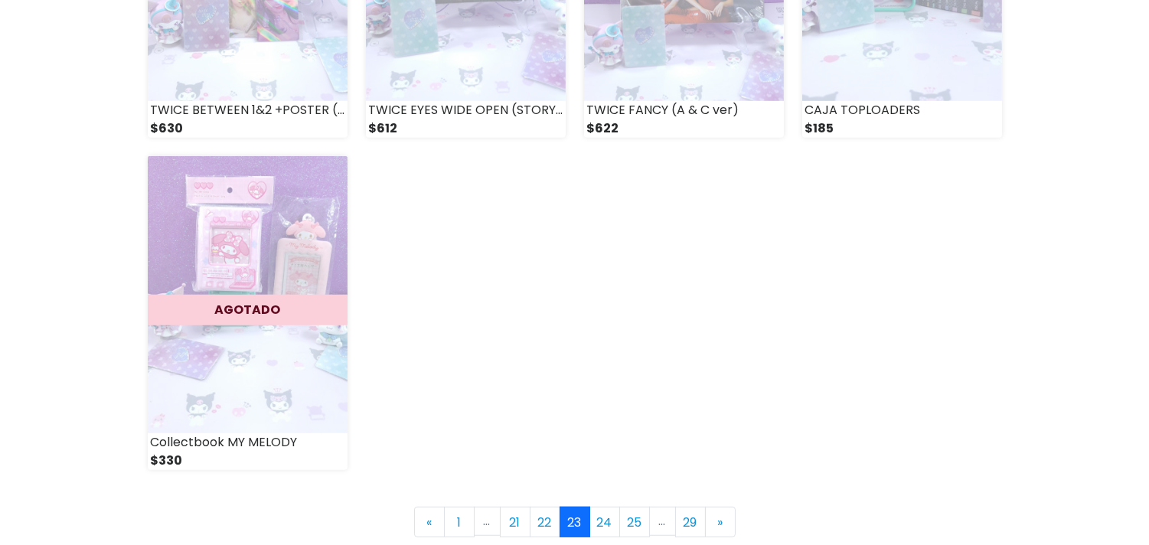
scroll to position [2126, 0]
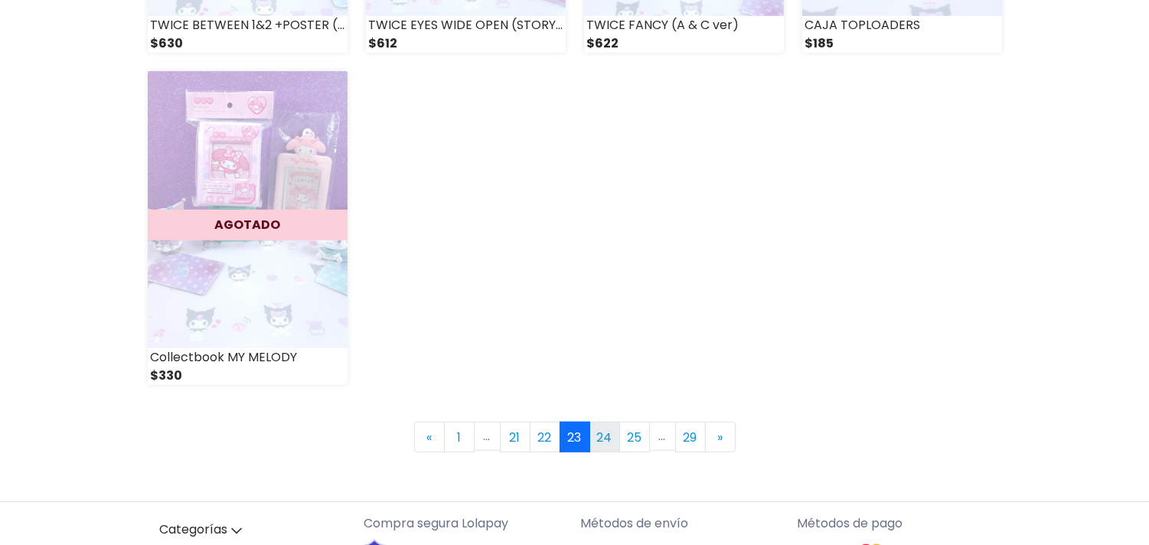
click at [606, 440] on link "24" at bounding box center [605, 437] width 31 height 31
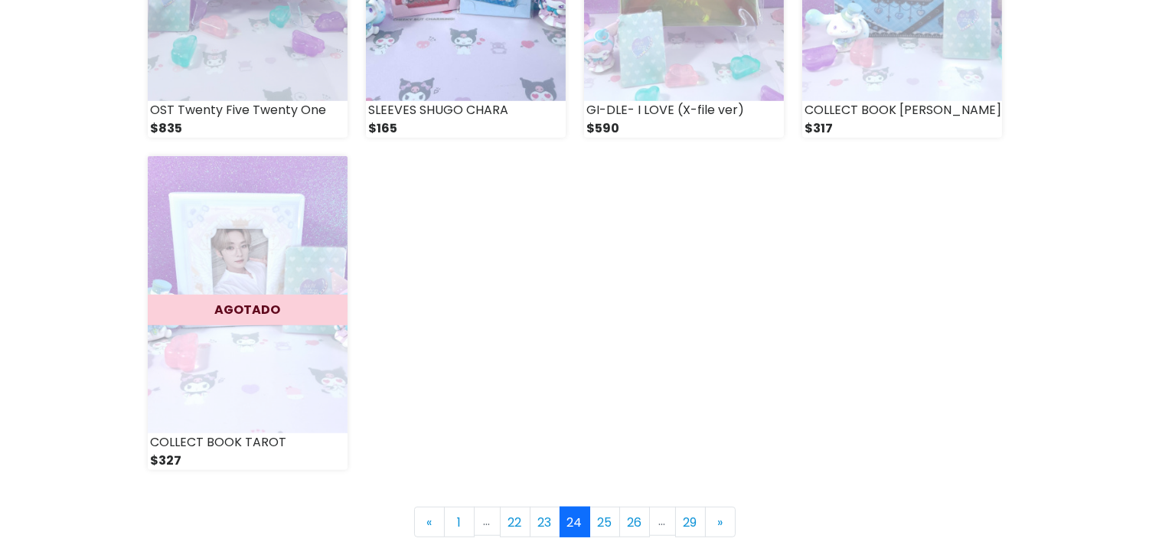
scroll to position [2211, 0]
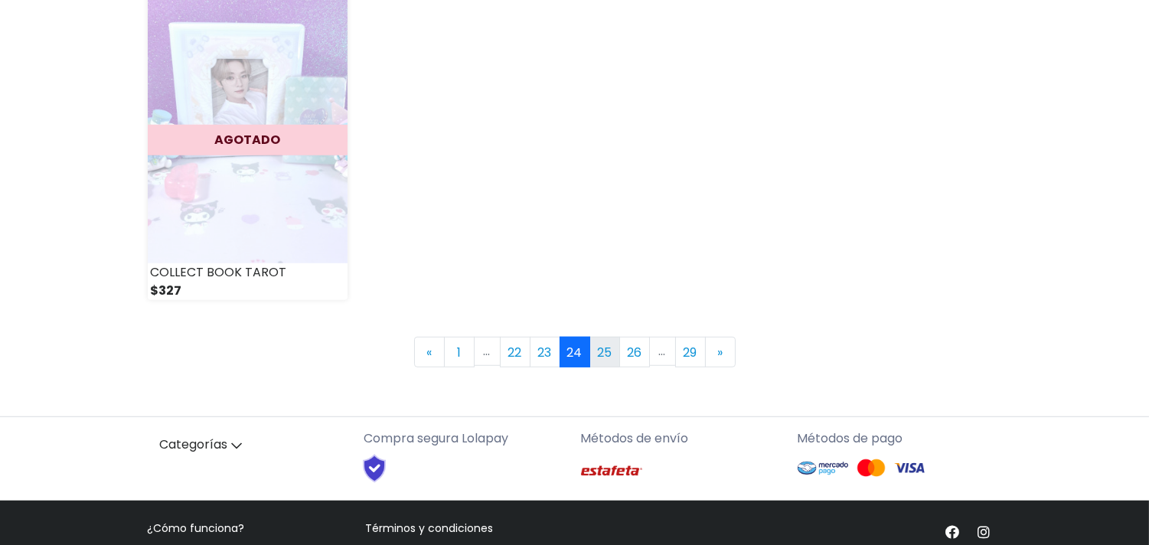
click at [609, 346] on link "25" at bounding box center [605, 352] width 31 height 31
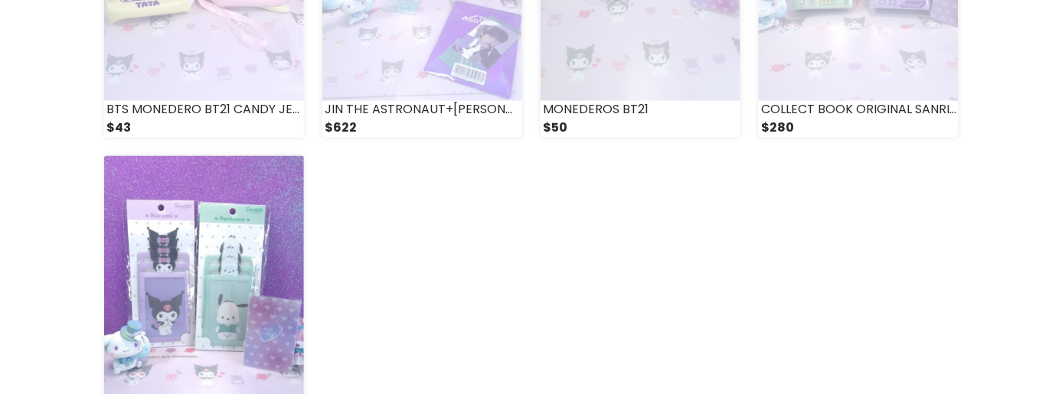
scroll to position [2297, 0]
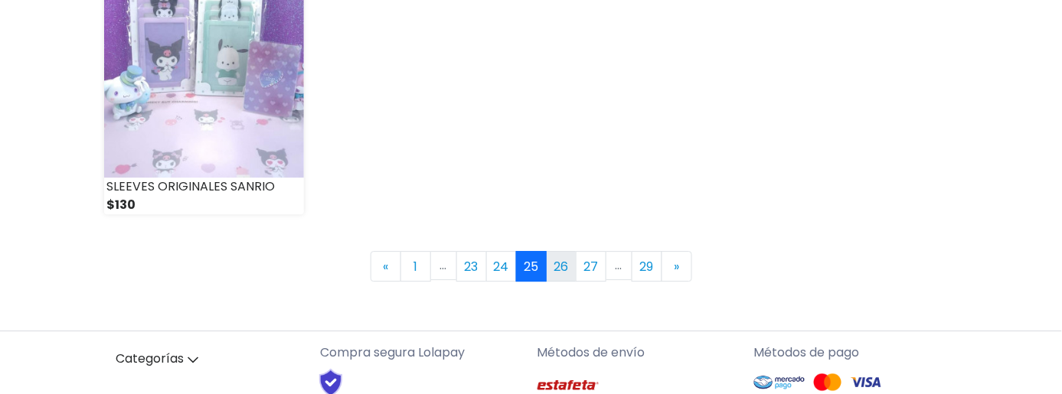
click at [556, 263] on link "26" at bounding box center [561, 266] width 31 height 31
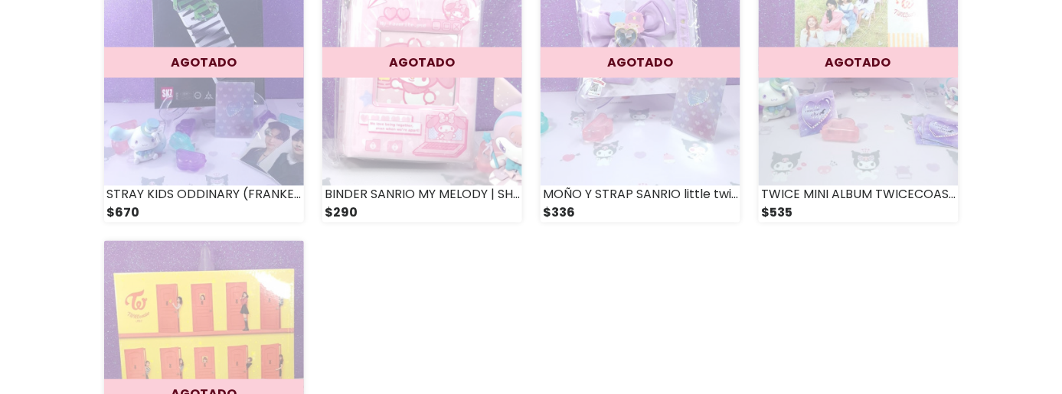
scroll to position [2297, 0]
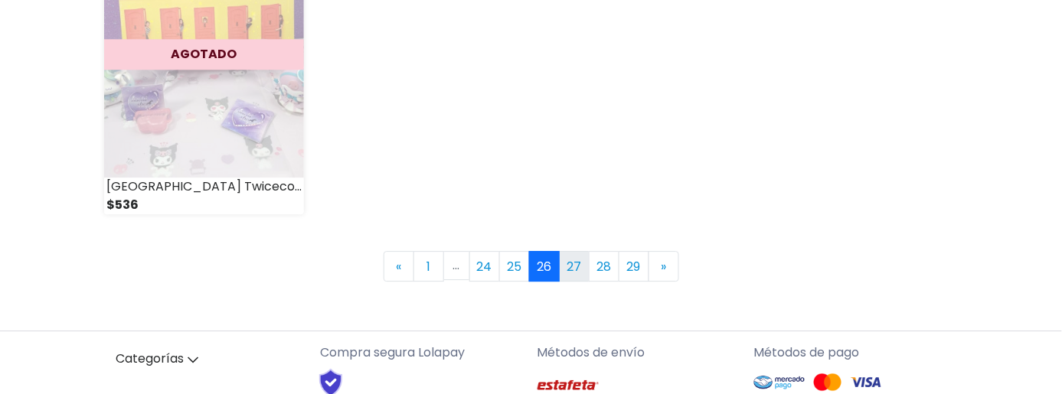
click at [575, 260] on link "27" at bounding box center [574, 266] width 31 height 31
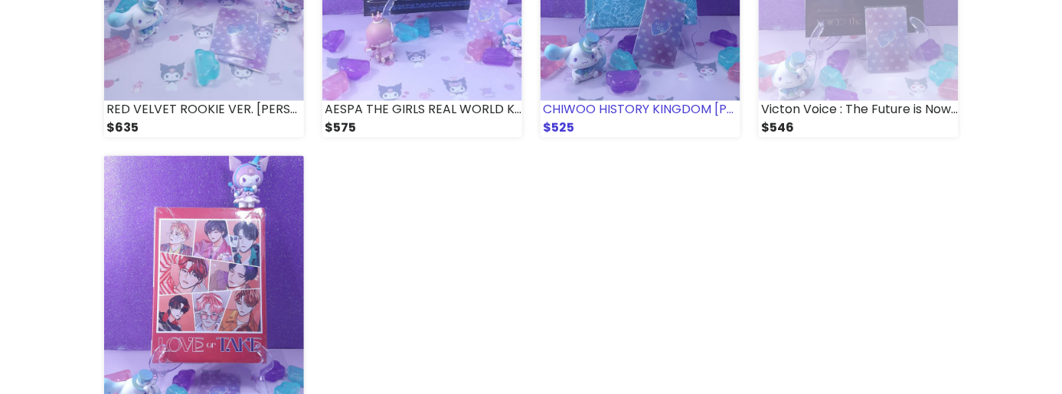
scroll to position [2297, 0]
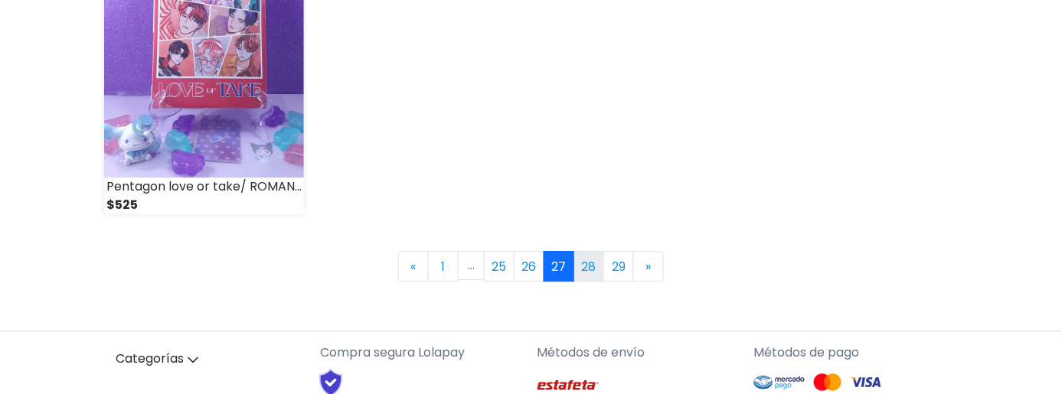
click at [592, 261] on link "28" at bounding box center [588, 266] width 31 height 31
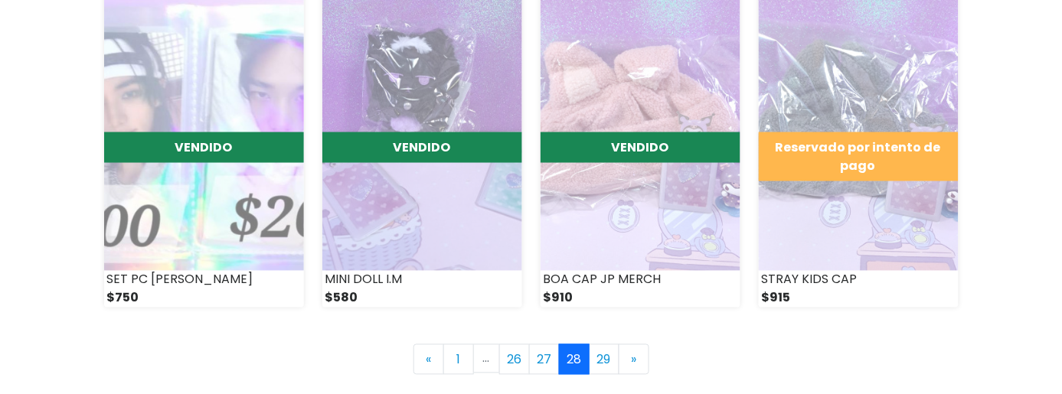
scroll to position [1956, 0]
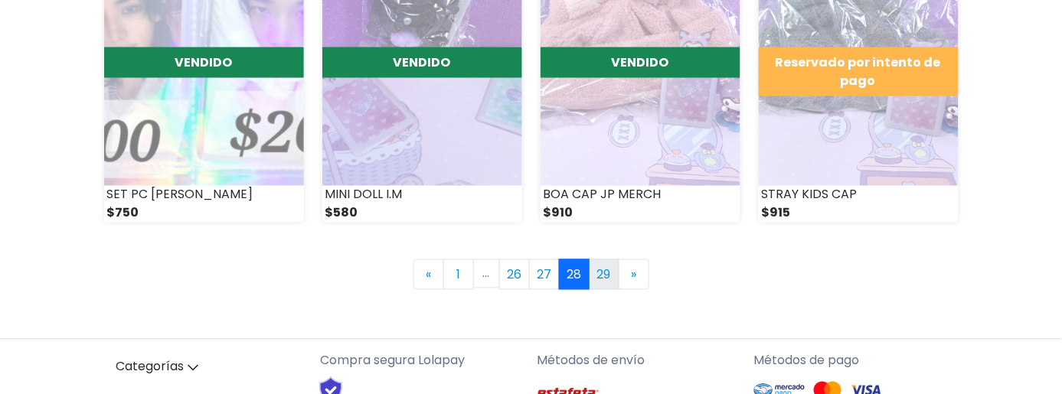
click at [601, 274] on link "29" at bounding box center [604, 275] width 31 height 31
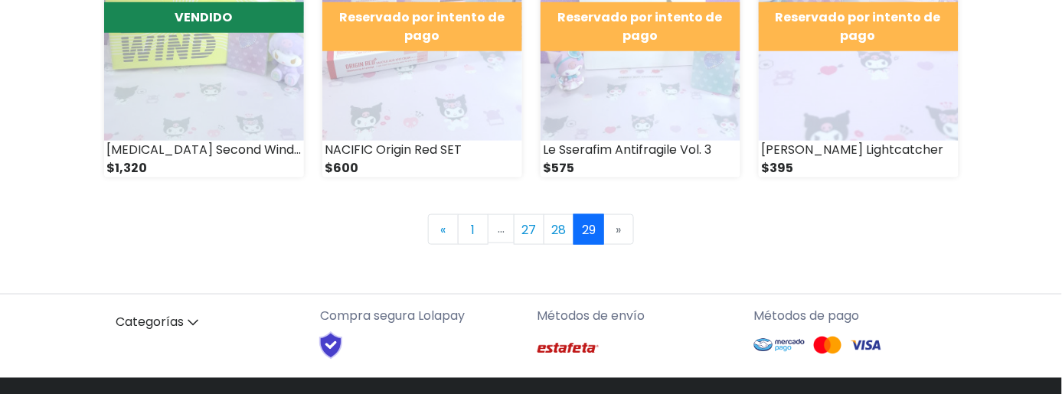
scroll to position [85, 0]
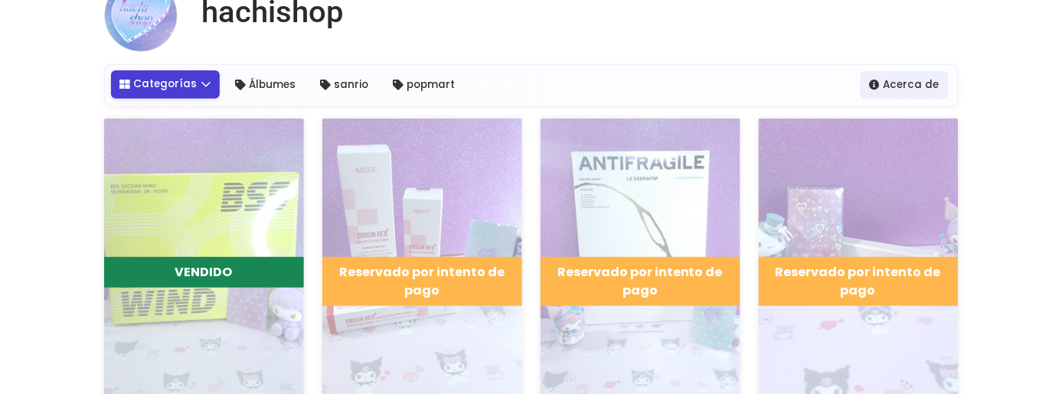
click at [158, 83] on link "Categorías" at bounding box center [165, 84] width 109 height 28
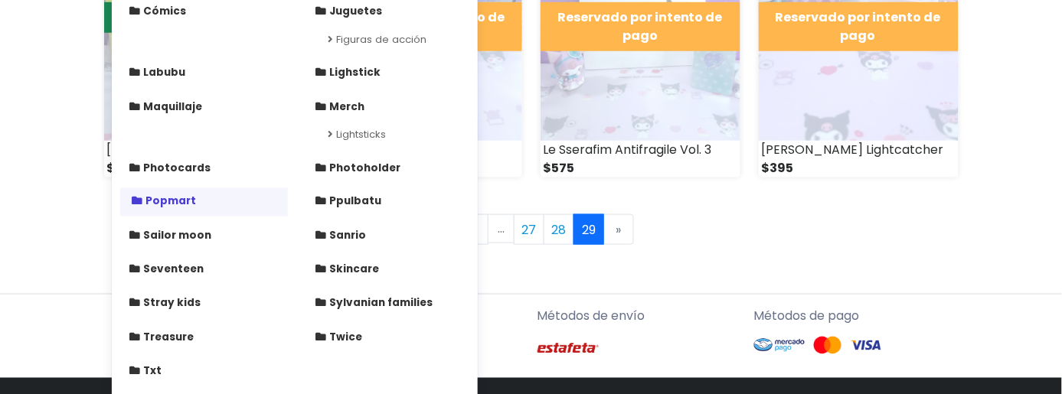
scroll to position [425, 0]
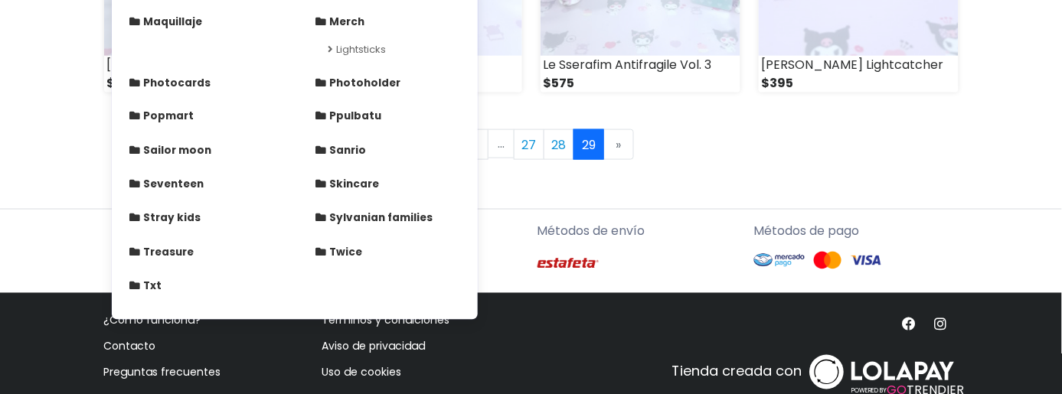
click at [21, 259] on body "POWERED BY GO TRENDIER Compra [PERSON_NAME] [PERSON_NAME] devolución total si n…" at bounding box center [531, 0] width 1062 height 850
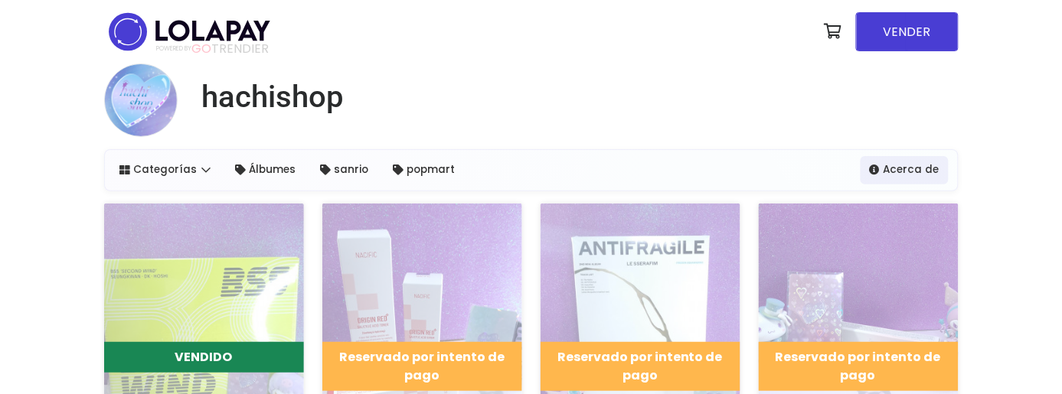
scroll to position [255, 0]
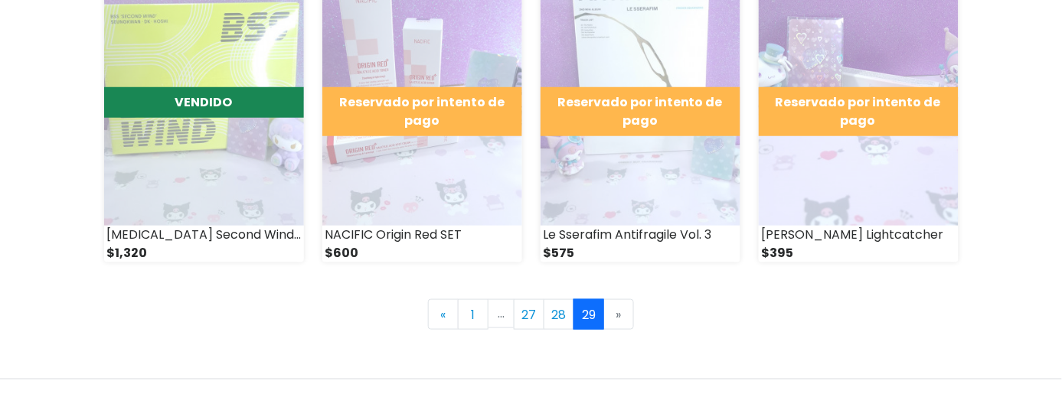
click at [625, 318] on li "» Next" at bounding box center [619, 314] width 30 height 31
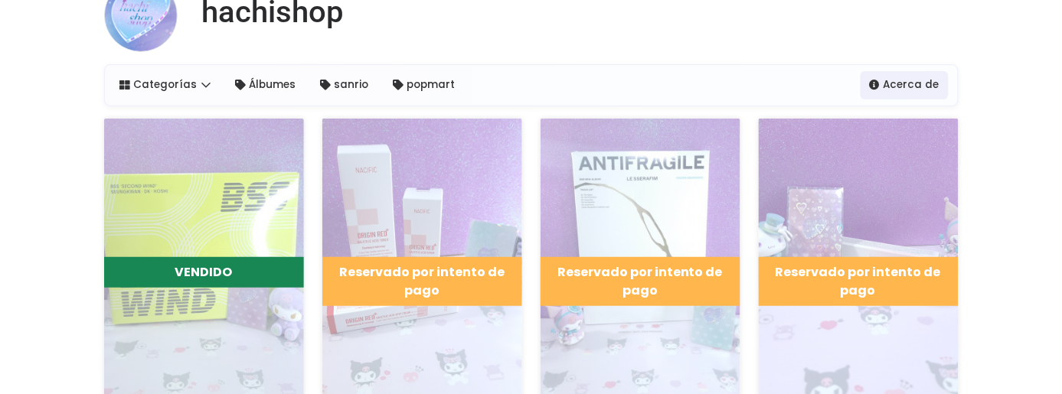
scroll to position [0, 0]
